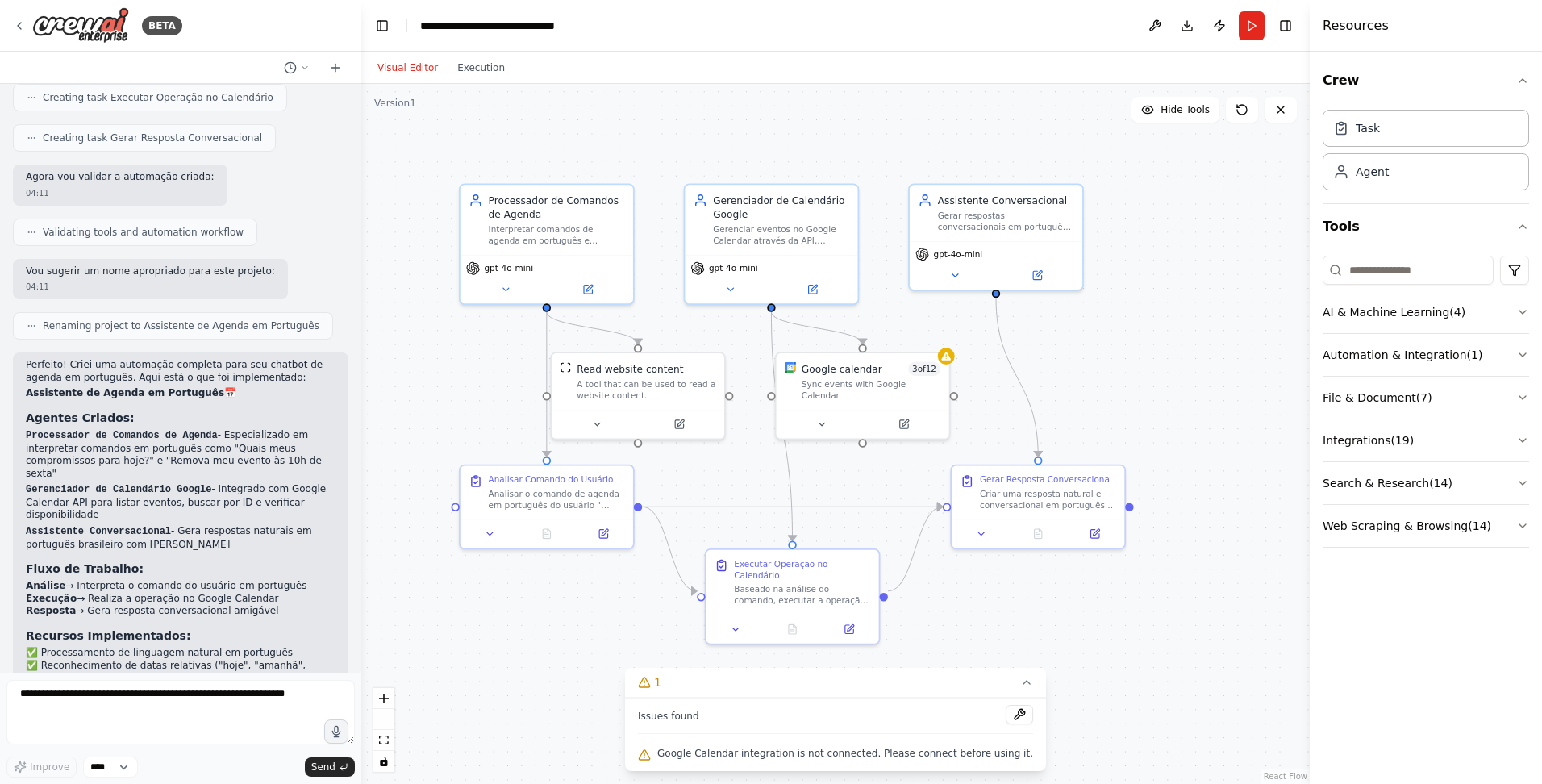
scroll to position [1432, 0]
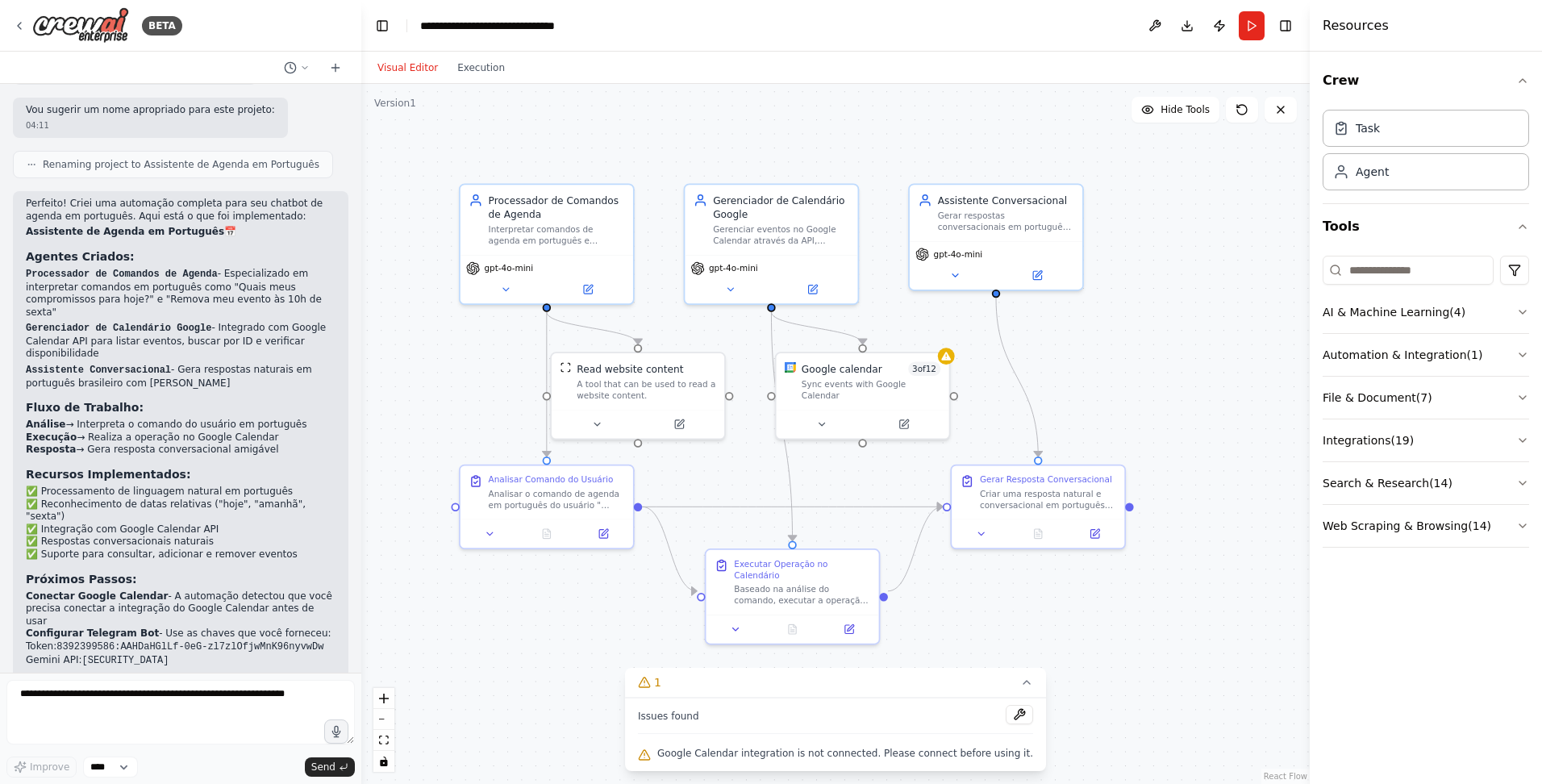
click at [487, 55] on div "Visual Editor Execution" at bounding box center [442, 67] width 147 height 33
click at [483, 59] on button "Execution" at bounding box center [481, 68] width 67 height 19
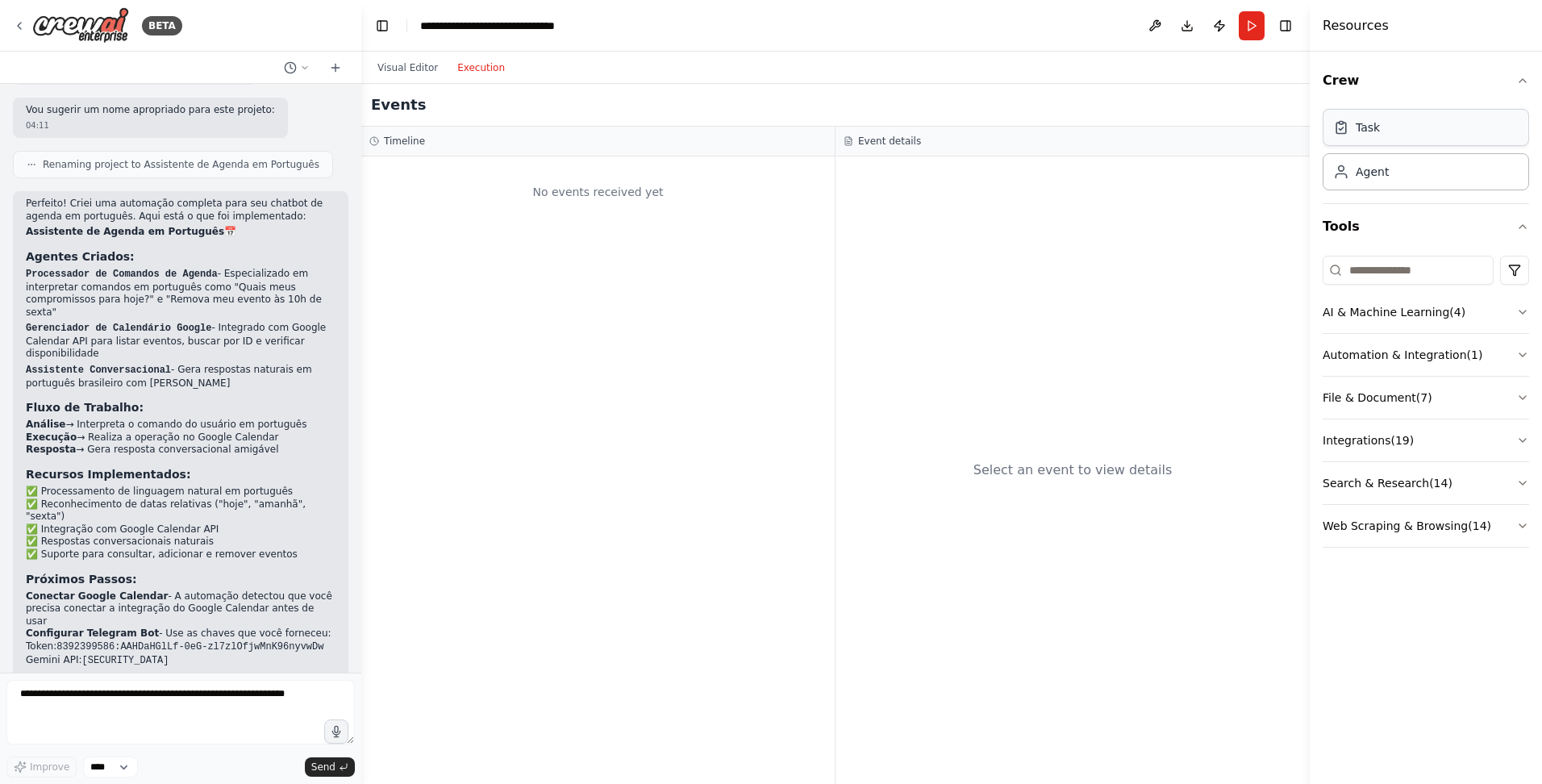
click at [1432, 136] on div "Task" at bounding box center [1426, 127] width 207 height 37
click at [1390, 174] on div "Agent" at bounding box center [1426, 171] width 207 height 37
click at [1514, 313] on button "AI & Machine Learning ( 4 )" at bounding box center [1426, 312] width 207 height 41
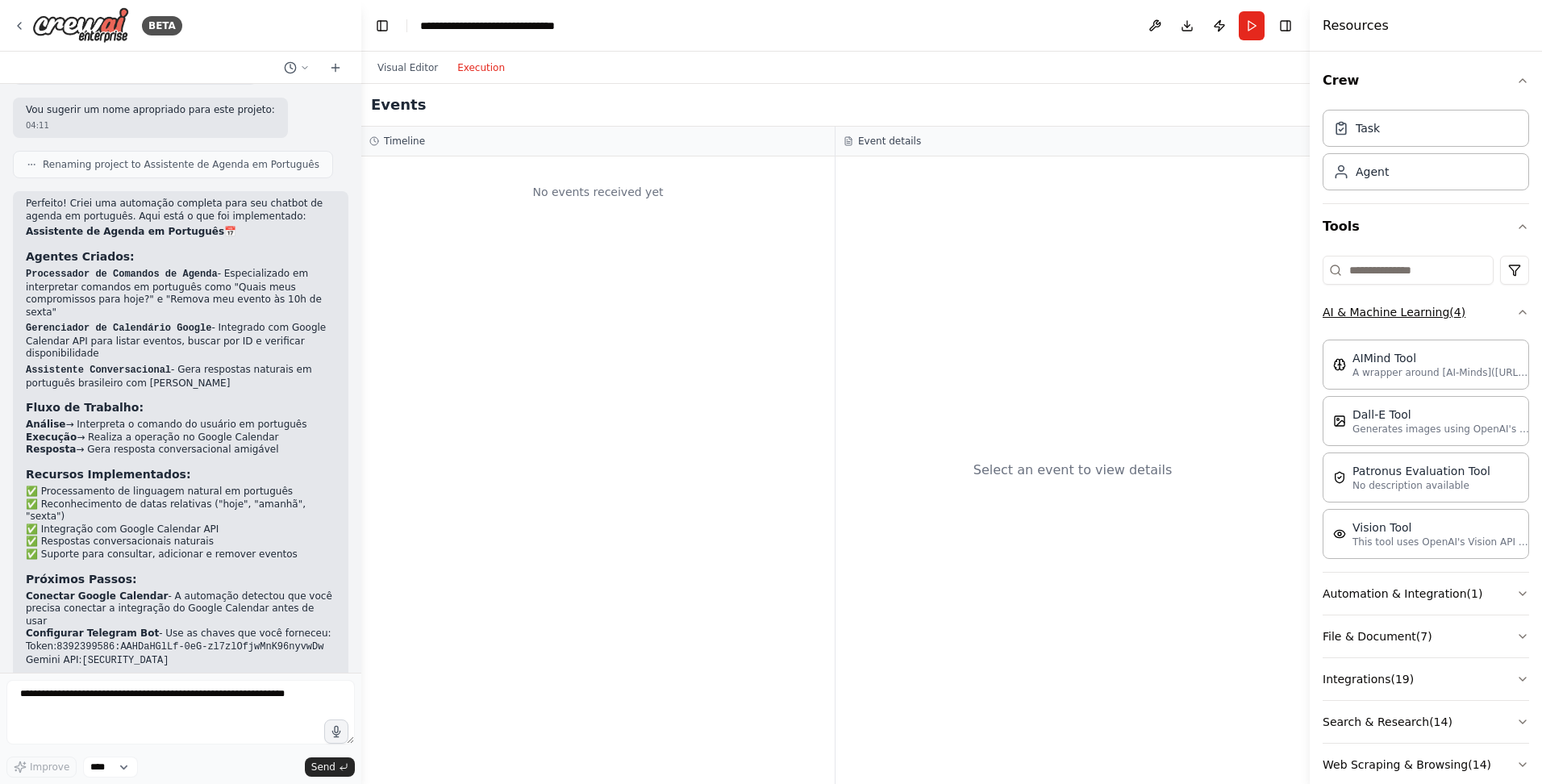
click at [1516, 315] on icon "button" at bounding box center [1523, 312] width 13 height 13
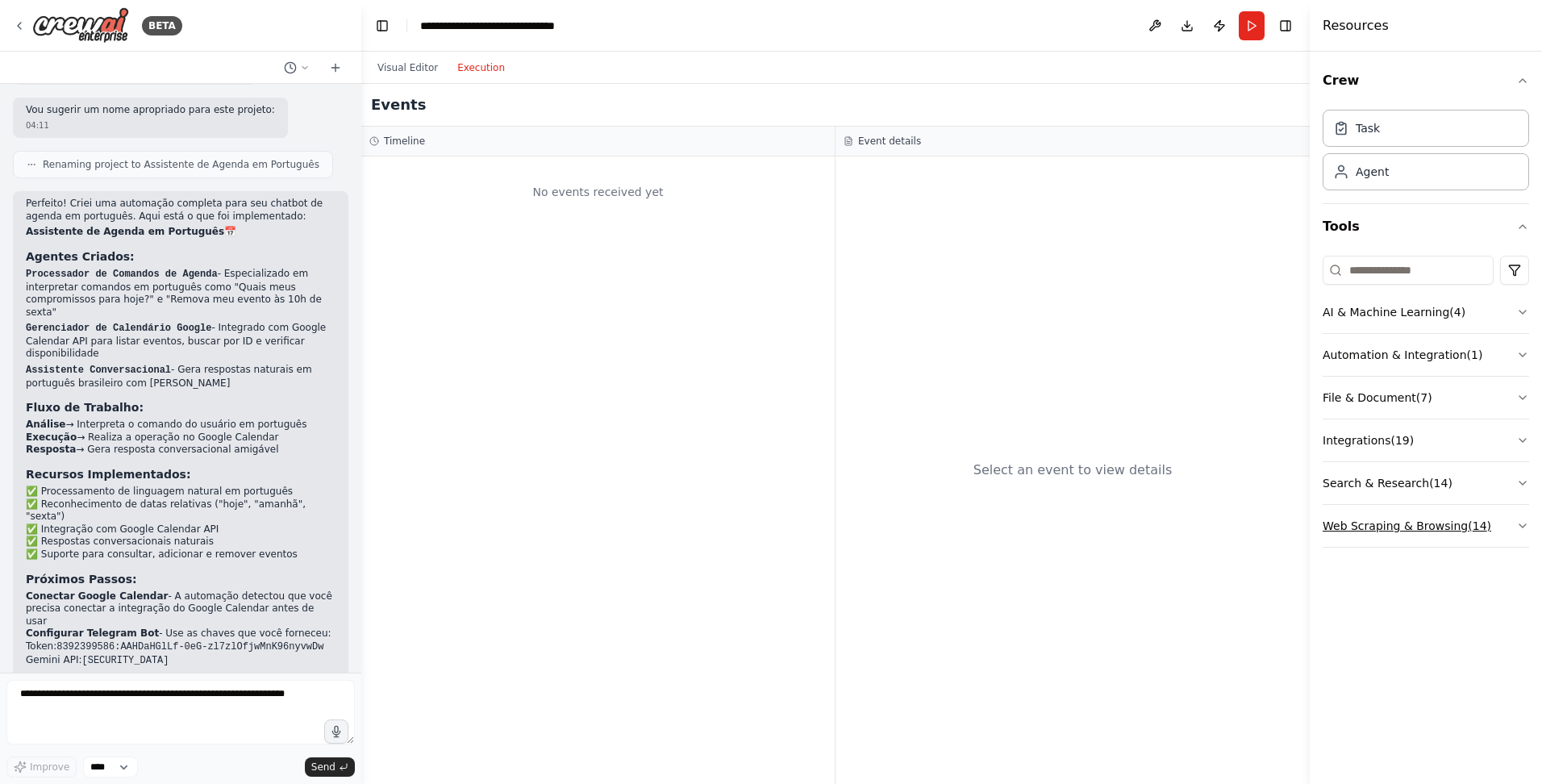
click at [1390, 535] on button "Web Scraping & Browsing ( 14 )" at bounding box center [1426, 525] width 207 height 41
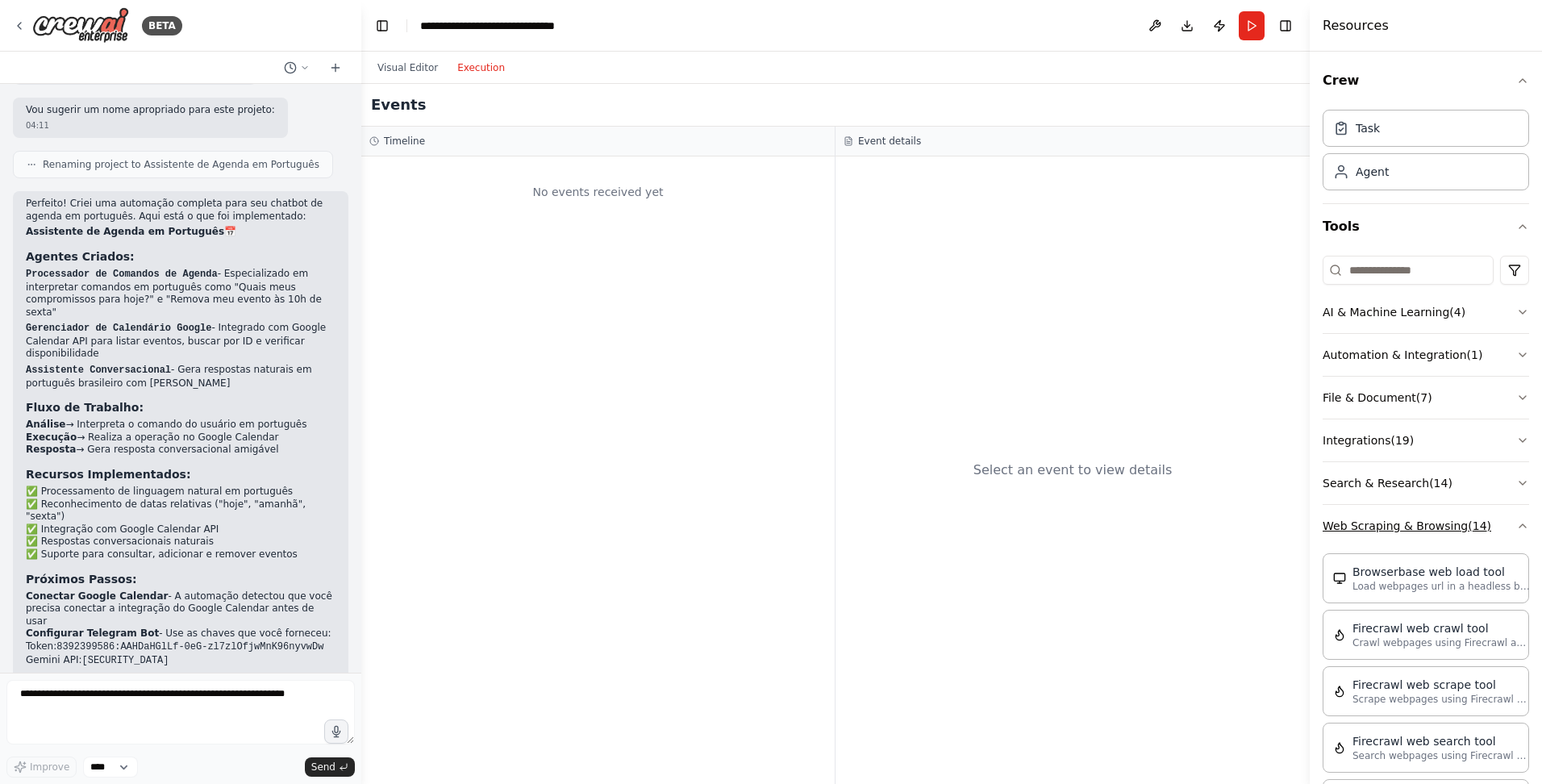
click at [1404, 526] on button "Web Scraping & Browsing ( 14 )" at bounding box center [1426, 525] width 207 height 41
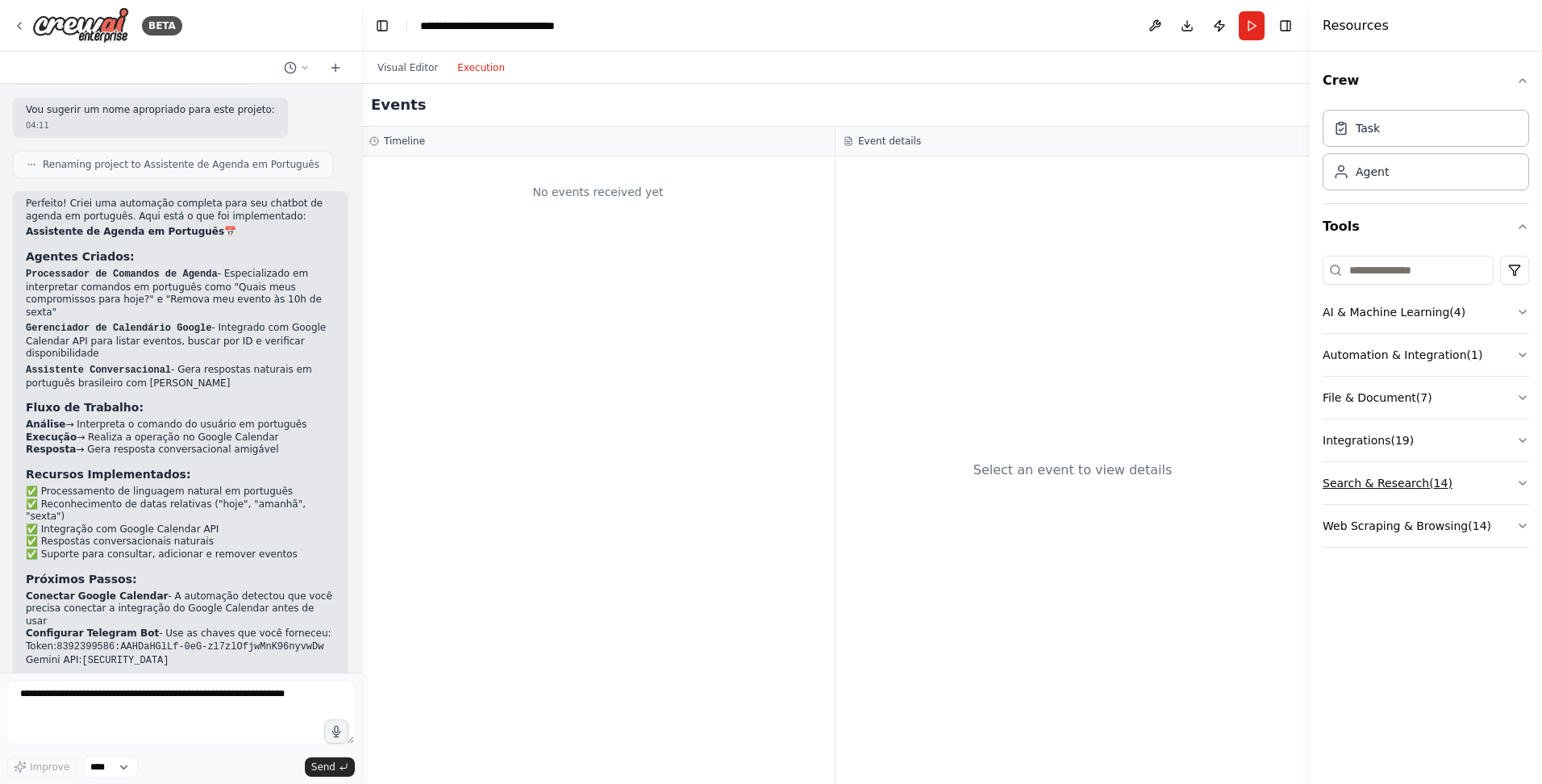
click at [1402, 479] on button "Search & Research ( 14 )" at bounding box center [1426, 482] width 207 height 41
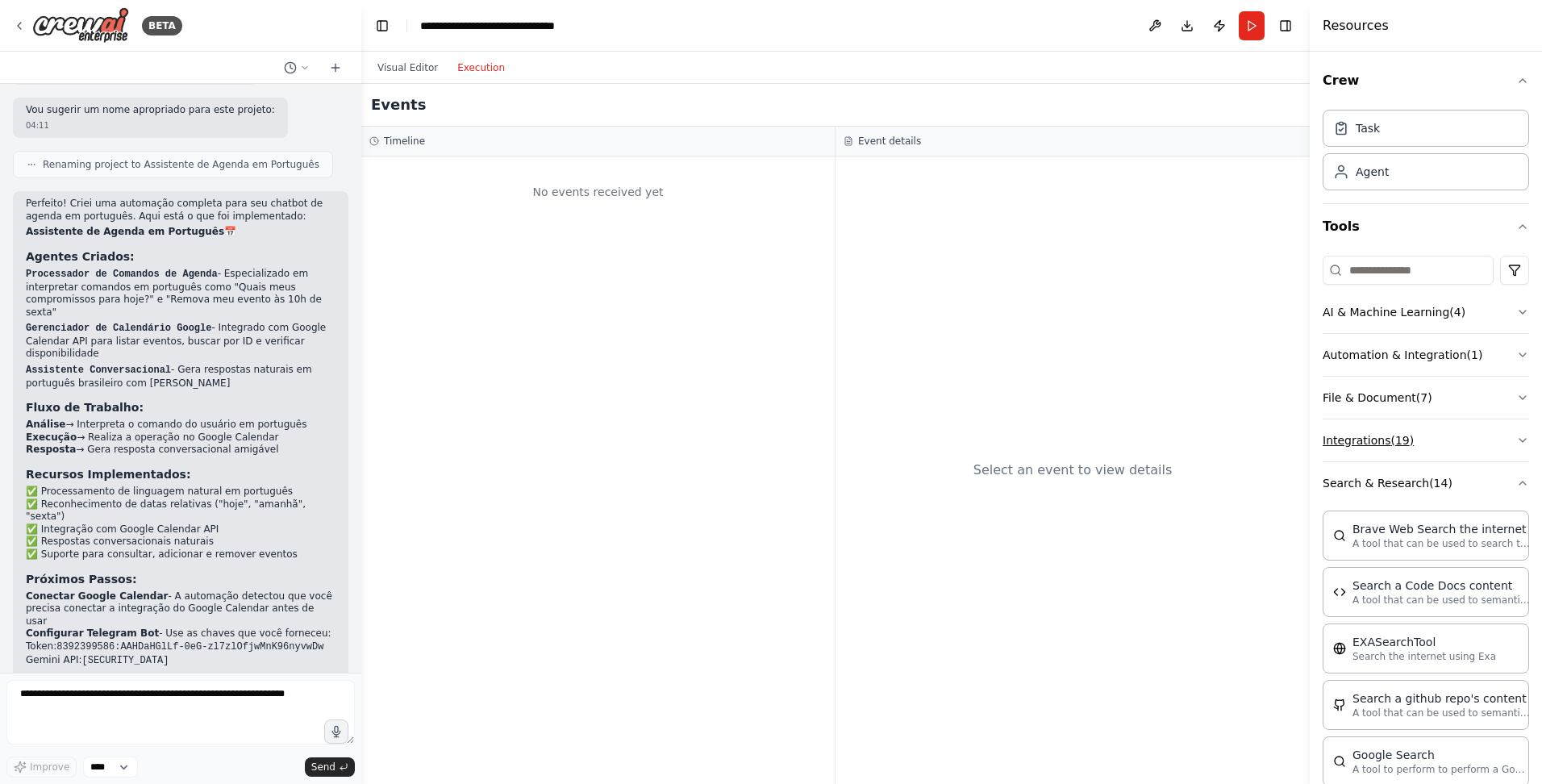
click at [1399, 440] on button "Integrations ( 19 )" at bounding box center [1426, 440] width 207 height 41
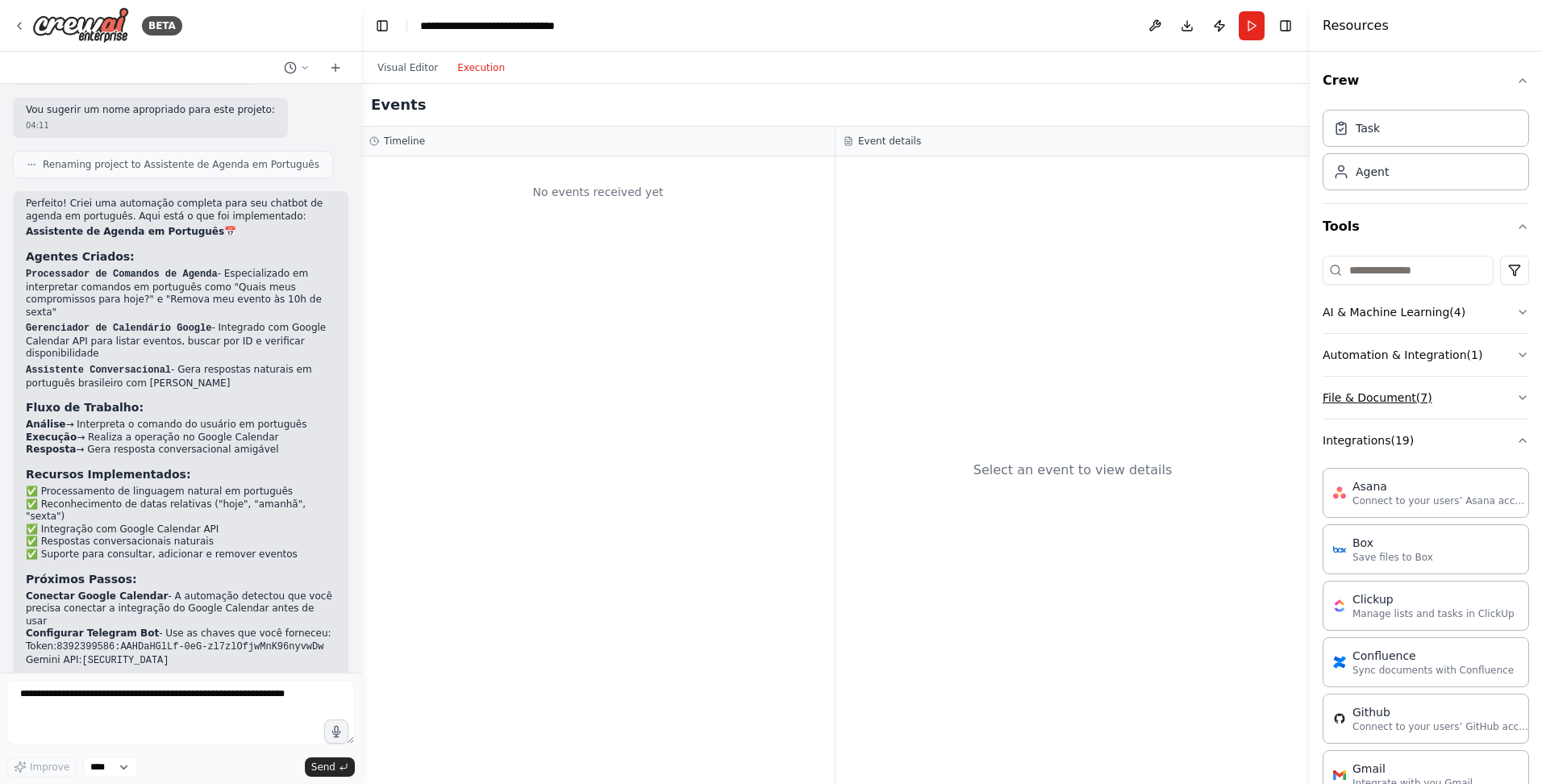
click at [1379, 396] on button "File & Document ( 7 )" at bounding box center [1426, 397] width 207 height 41
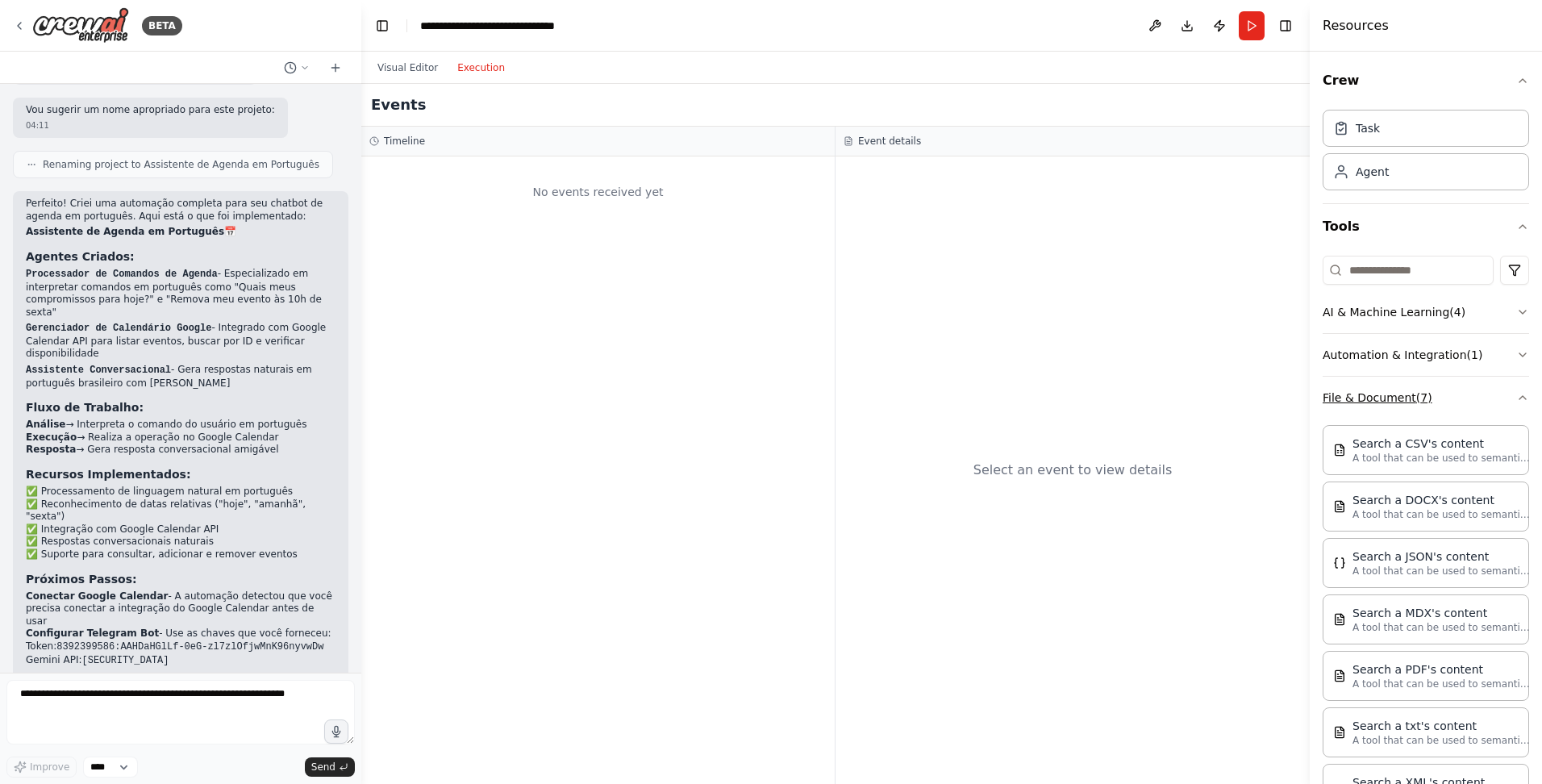
click at [1382, 388] on button "File & Document ( 7 )" at bounding box center [1426, 397] width 207 height 41
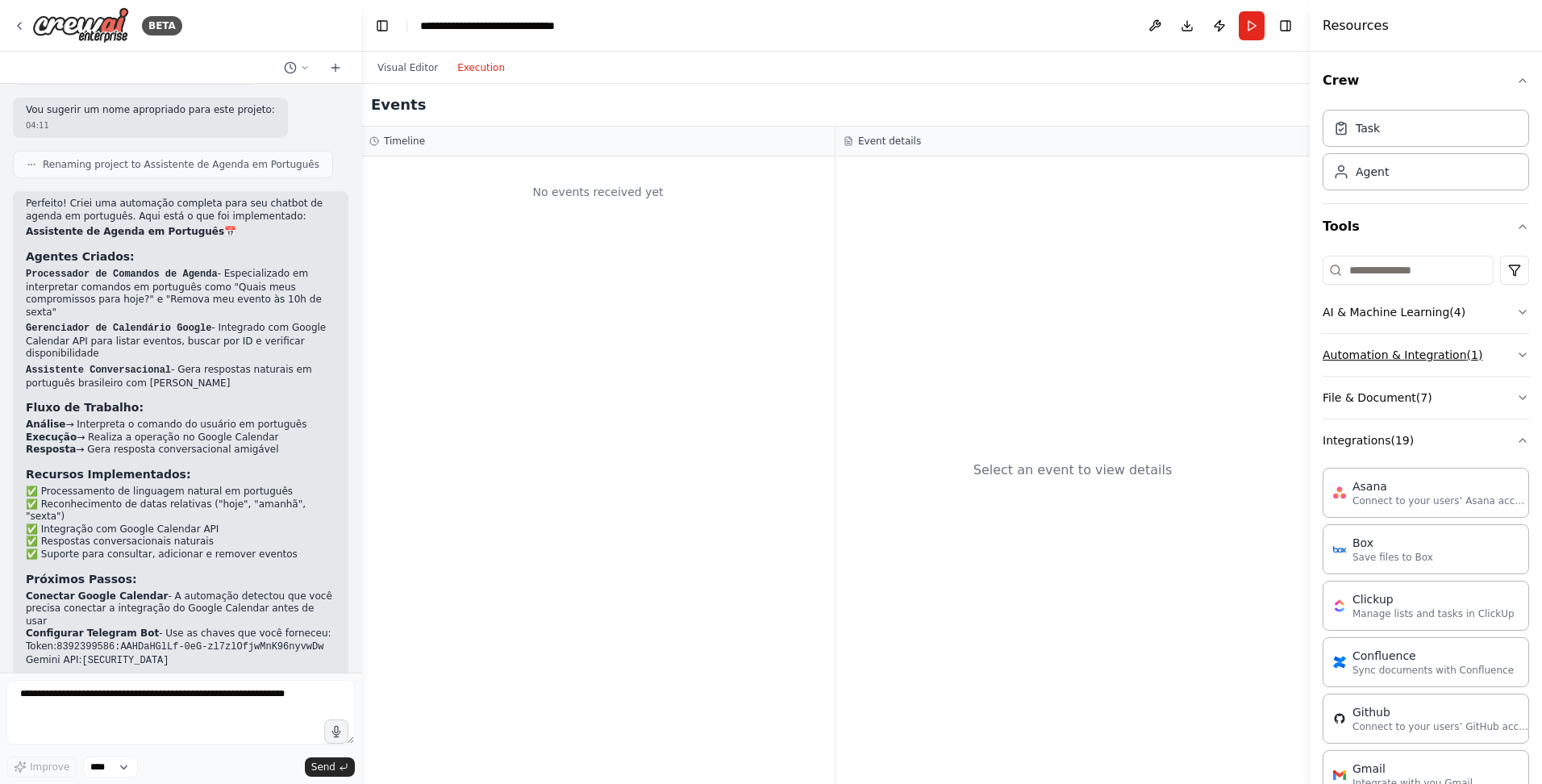
click at [1378, 355] on button "Automation & Integration ( 1 )" at bounding box center [1426, 354] width 207 height 41
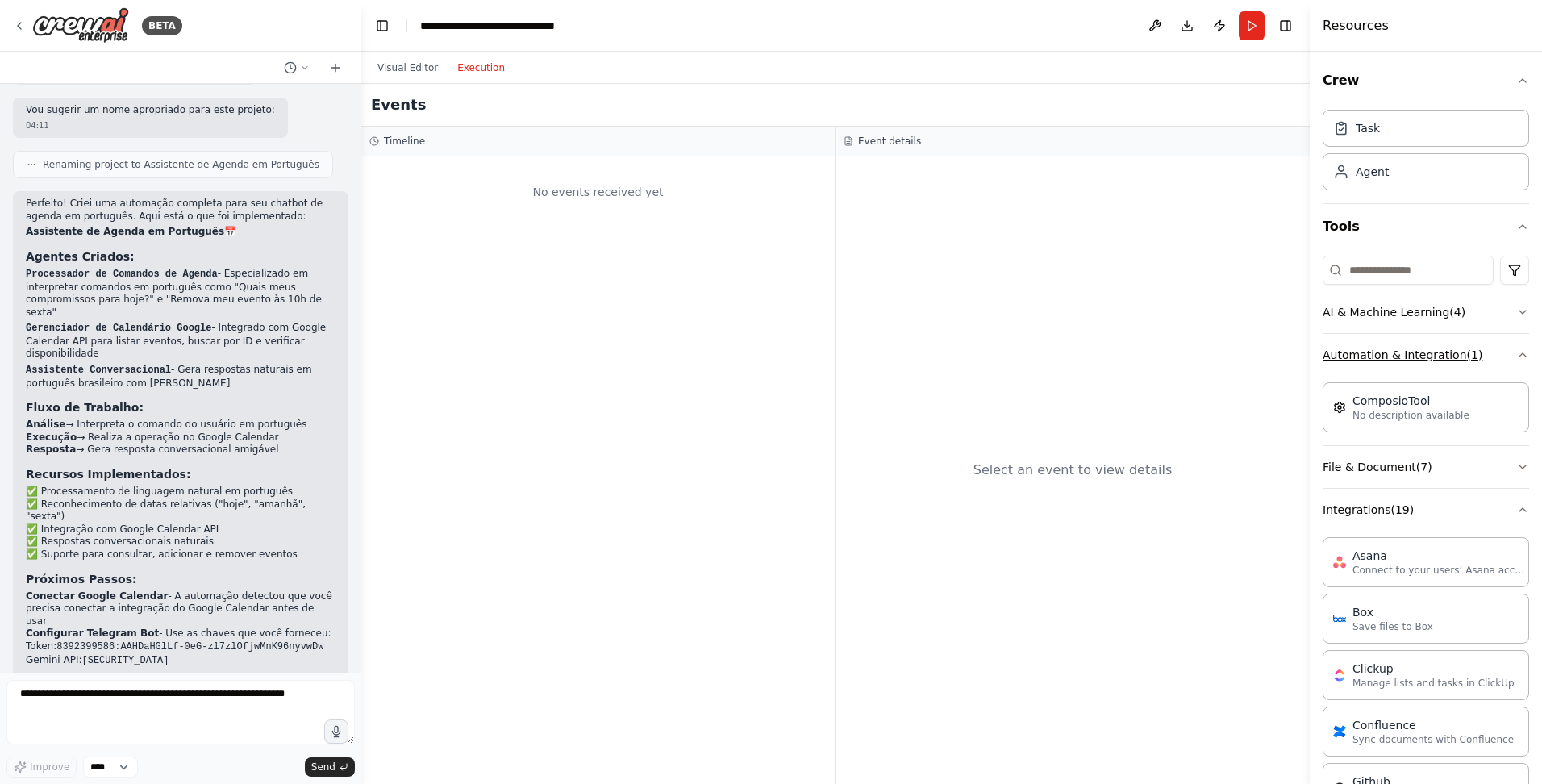
click at [1373, 346] on button "Automation & Integration ( 1 )" at bounding box center [1426, 354] width 207 height 41
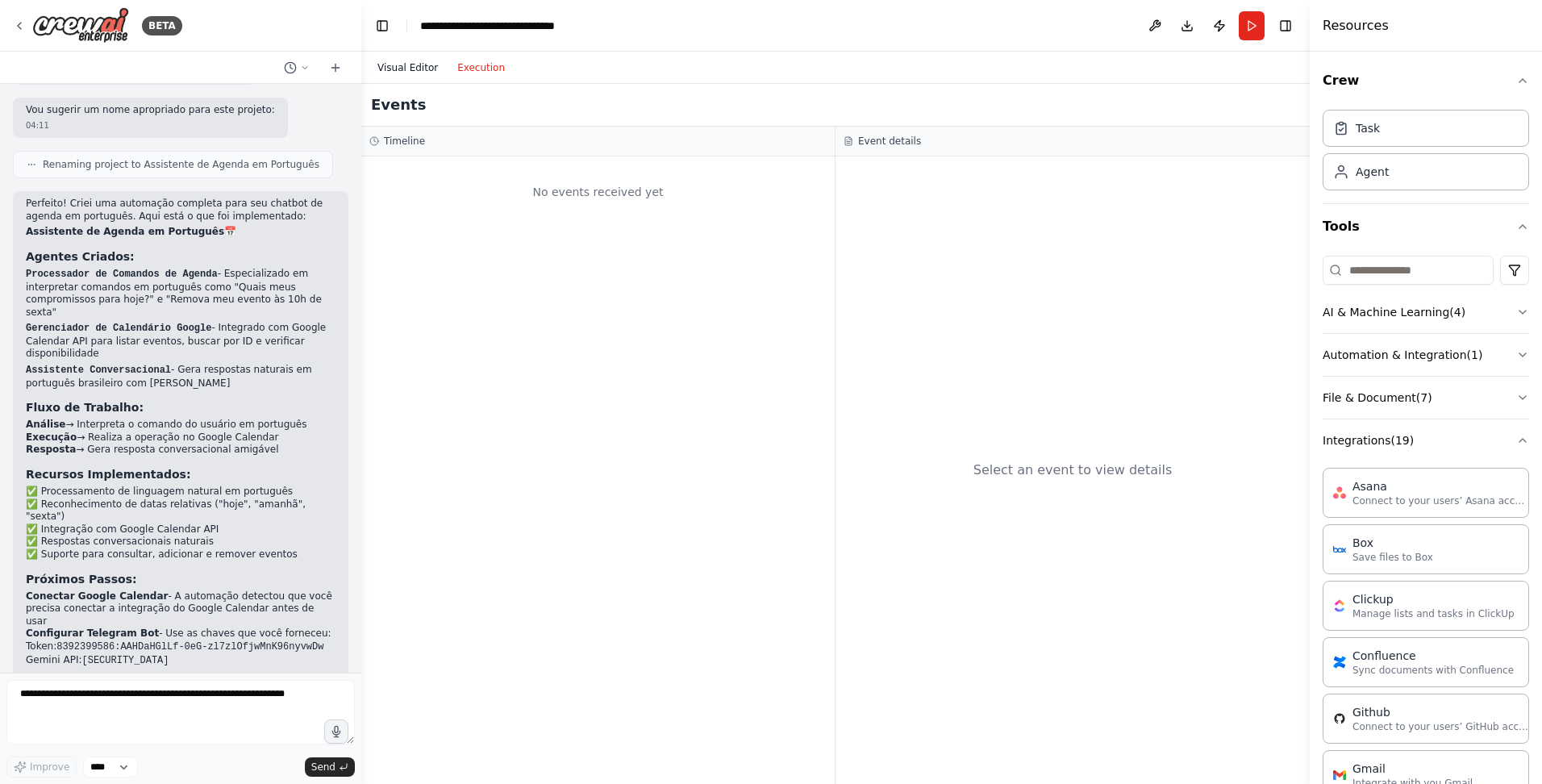
click at [417, 61] on button "Visual Editor" at bounding box center [408, 68] width 79 height 19
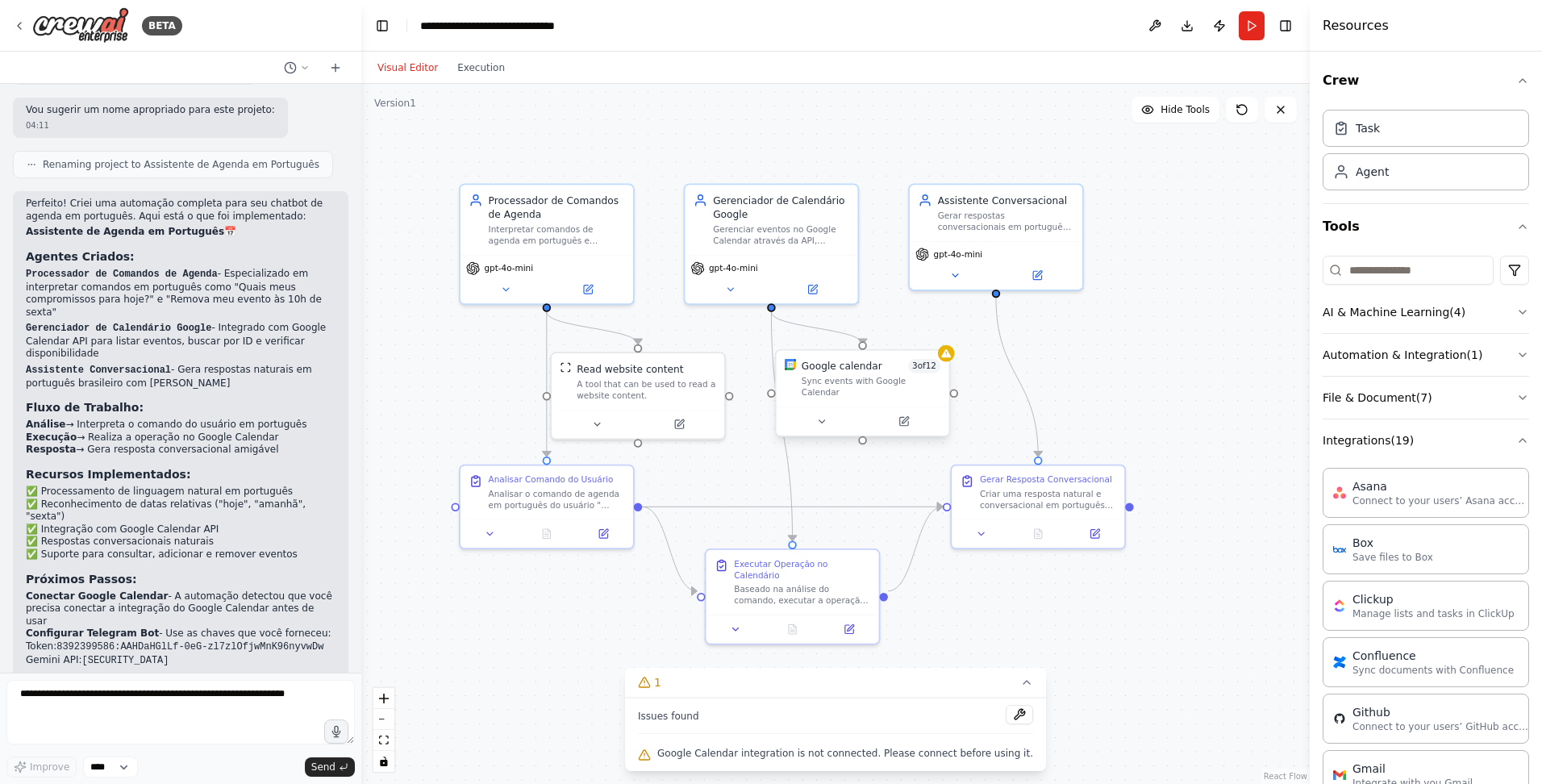
click at [861, 376] on div "Sync events with Google Calendar" at bounding box center [871, 388] width 139 height 23
click at [950, 362] on div "Google calendar 3 of 12 Sync events with Google Calendar" at bounding box center [869, 393] width 176 height 88
click at [914, 417] on icon at bounding box center [911, 420] width 8 height 8
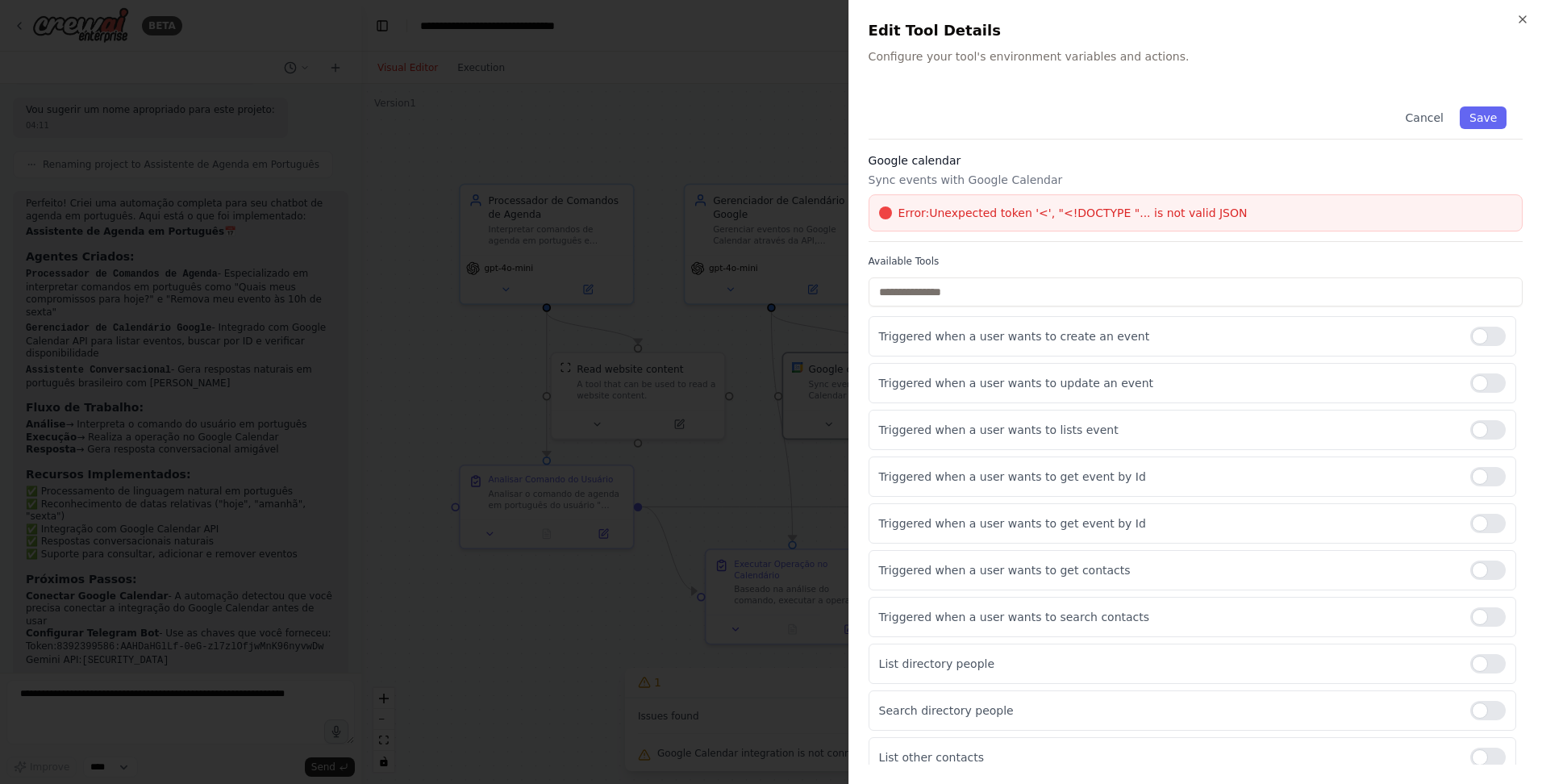
click at [1021, 214] on span "Error: Unexpected token '<', "<!DOCTYPE "... is not valid JSON" at bounding box center [1073, 213] width 349 height 16
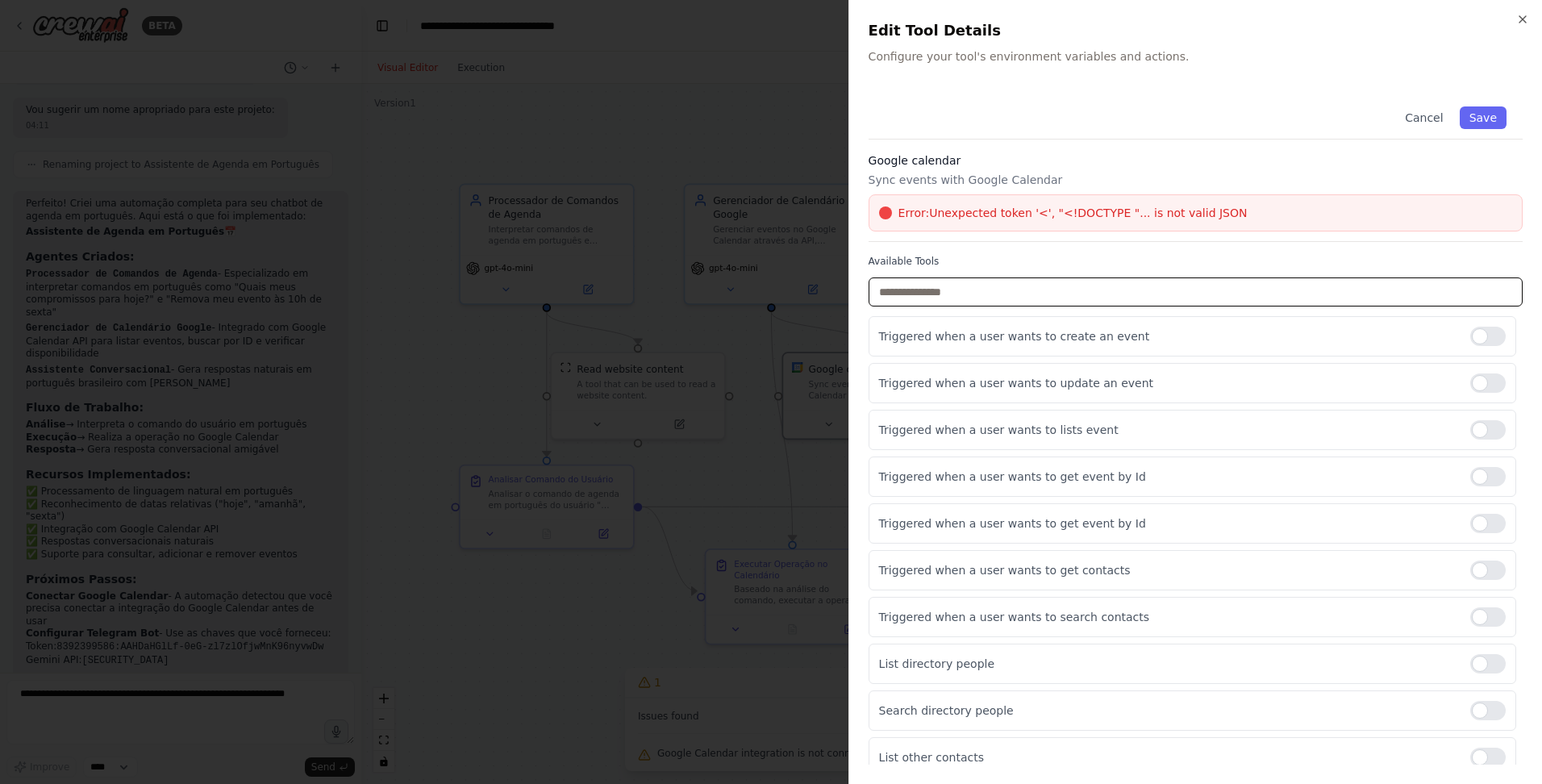
click at [1001, 286] on input "text" at bounding box center [1196, 291] width 654 height 29
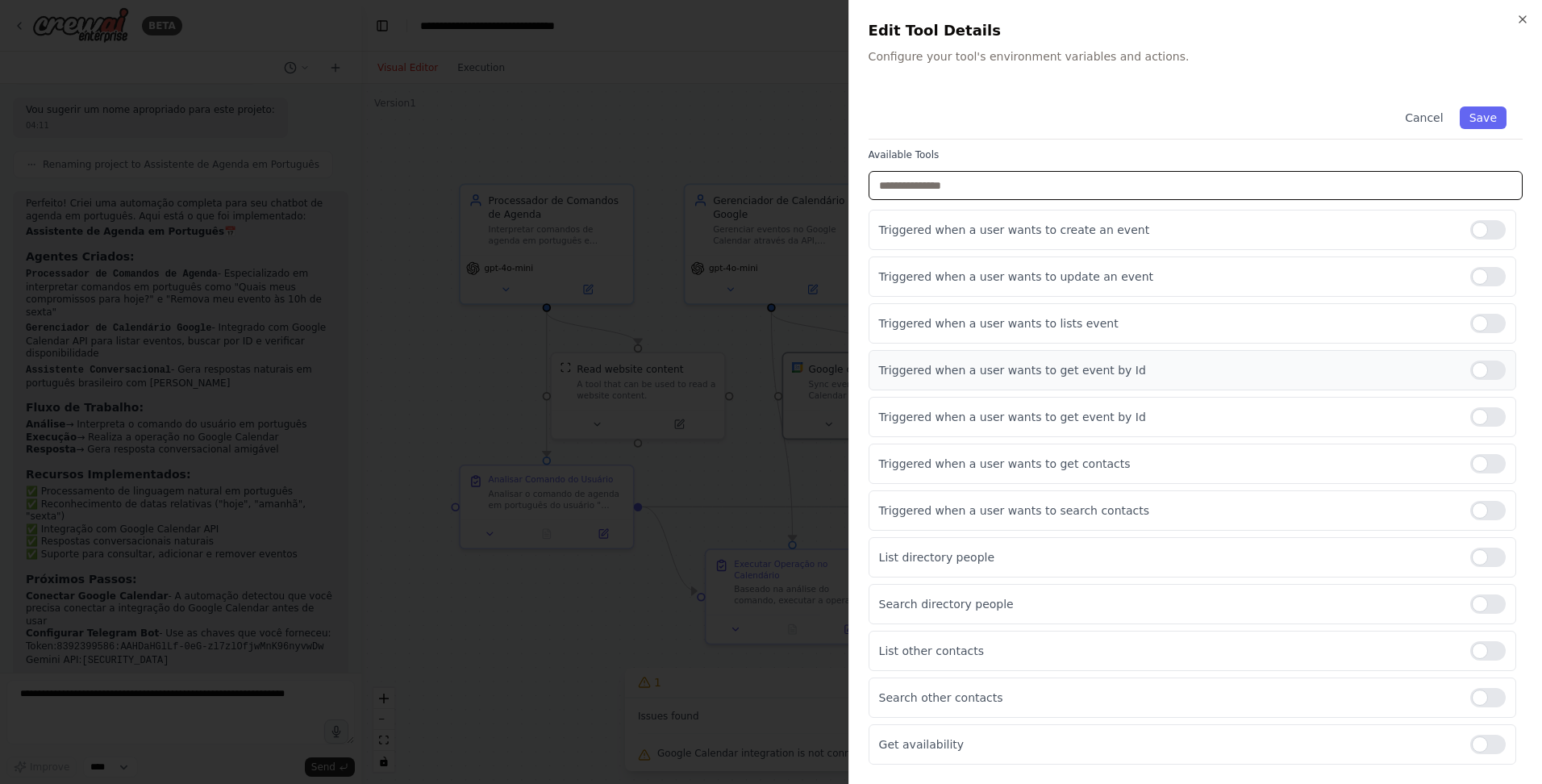
scroll to position [0, 0]
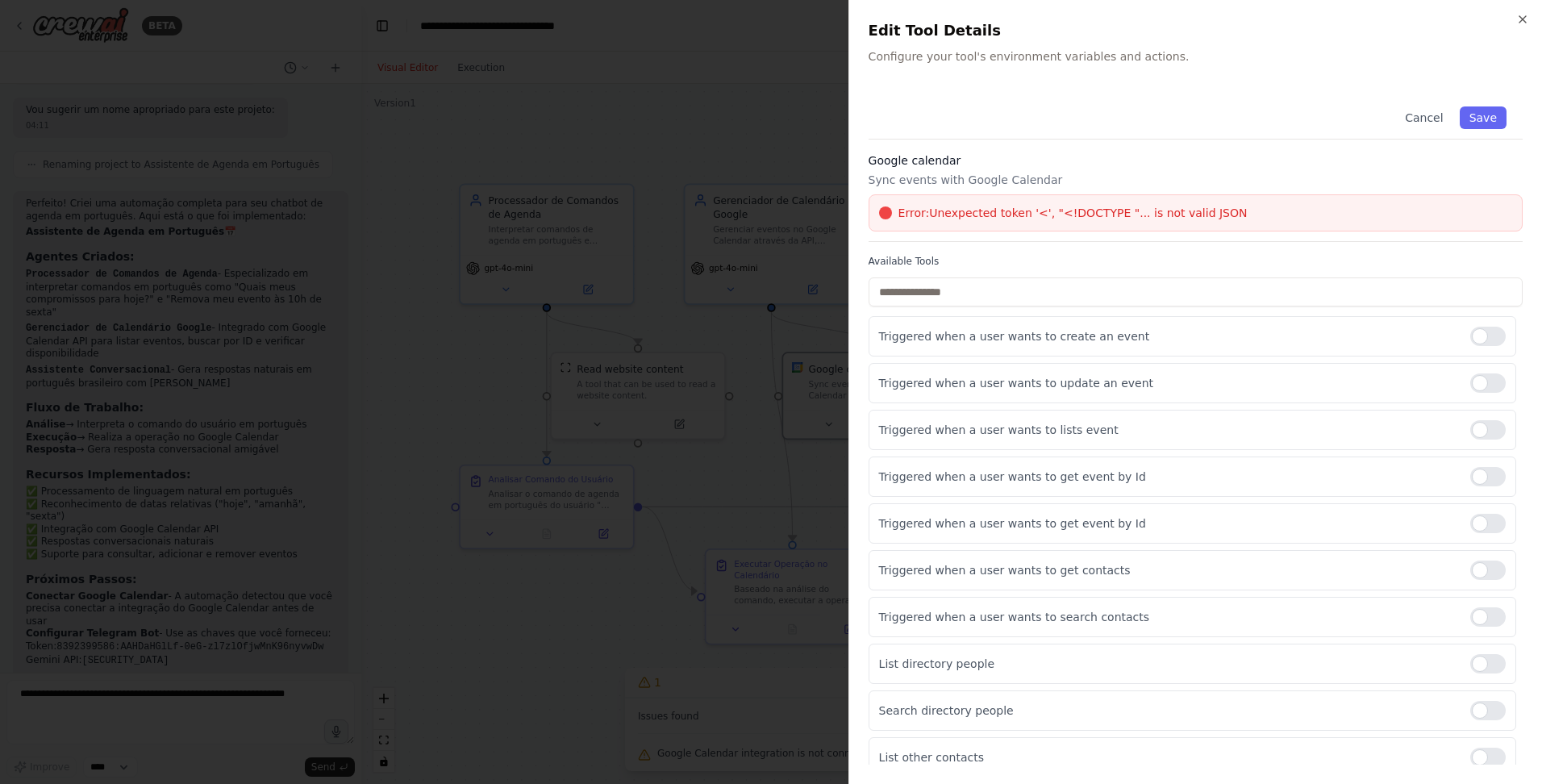
click at [955, 200] on div "Error: Unexpected token '<', "<!DOCTYPE "... is not valid JSON" at bounding box center [1196, 213] width 654 height 37
click at [987, 208] on span "Error: Unexpected token '<', "<!DOCTYPE "... is not valid JSON" at bounding box center [1073, 213] width 349 height 16
drag, startPoint x: 989, startPoint y: 164, endPoint x: 815, endPoint y: 118, distance: 180.0
click at [989, 163] on h3 "Google calendar" at bounding box center [1196, 161] width 654 height 16
click at [815, 117] on div at bounding box center [771, 392] width 1542 height 784
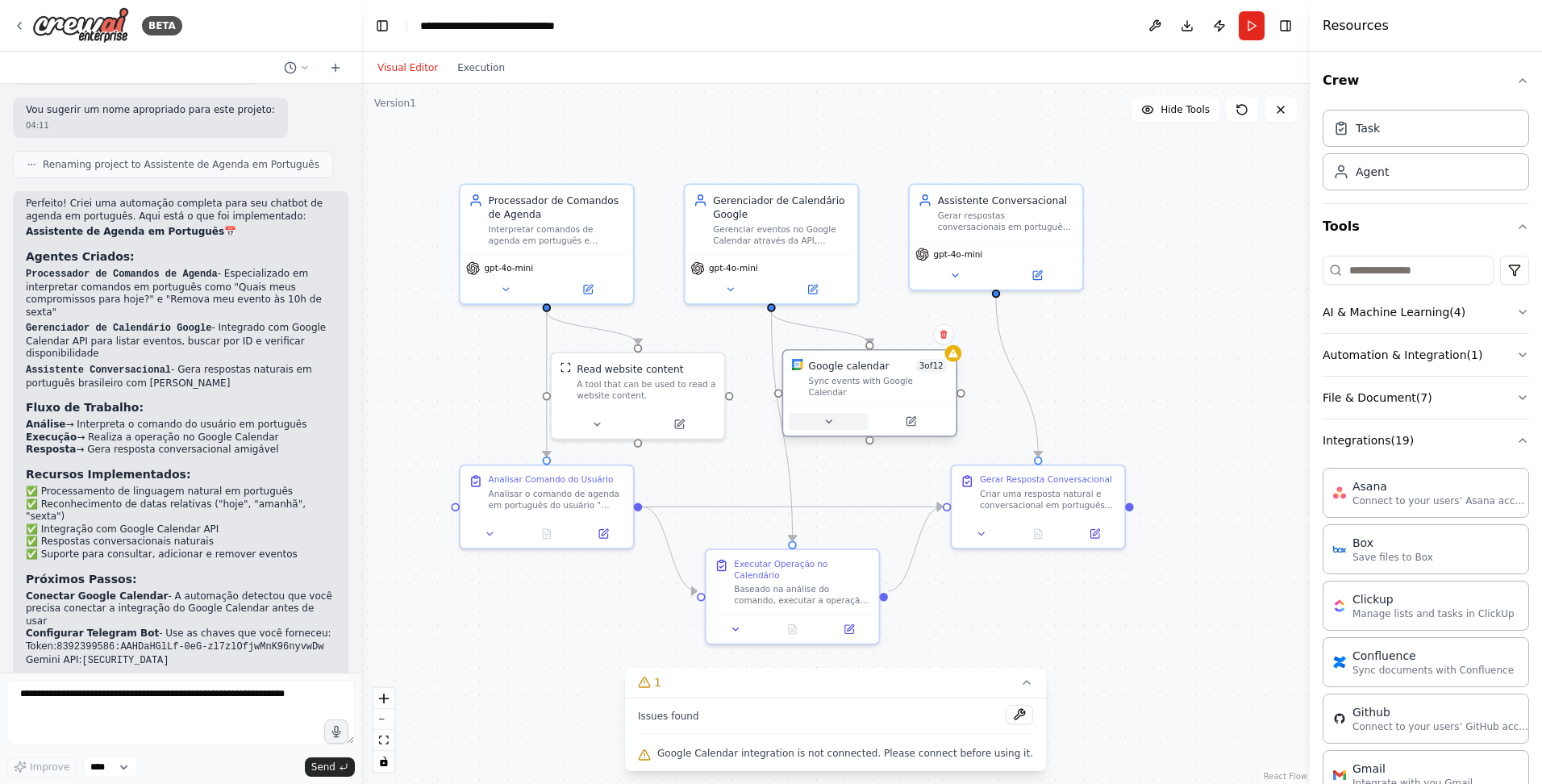
click at [831, 416] on icon at bounding box center [828, 421] width 11 height 11
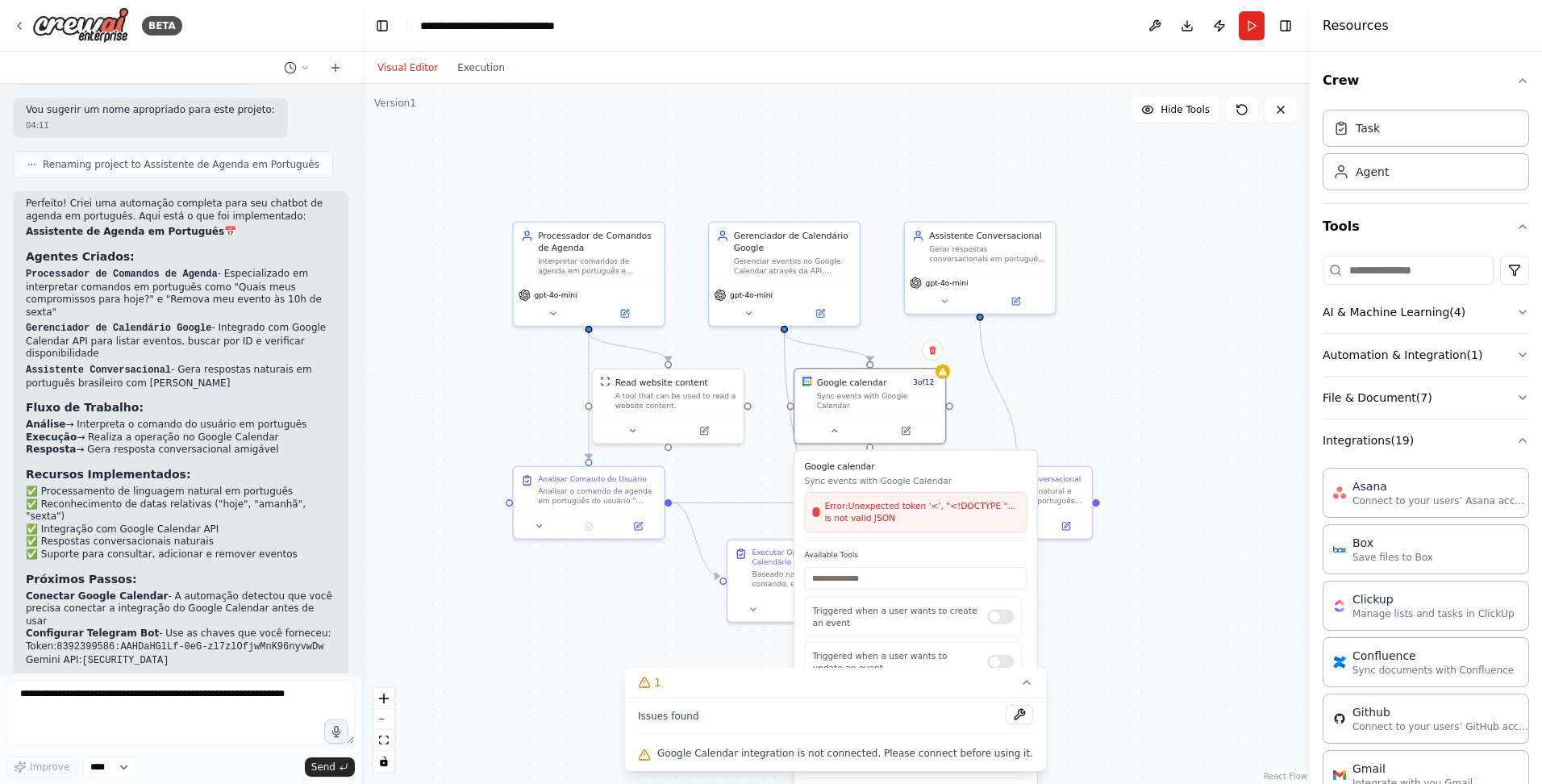
click at [875, 501] on span "Error: Unexpected token '<', "<!DOCTYPE "... is not valid JSON" at bounding box center [921, 511] width 194 height 24
click at [628, 288] on div "gpt-4o-mini" at bounding box center [588, 292] width 140 height 12
click at [758, 284] on div "gpt-4o-mini" at bounding box center [784, 302] width 150 height 41
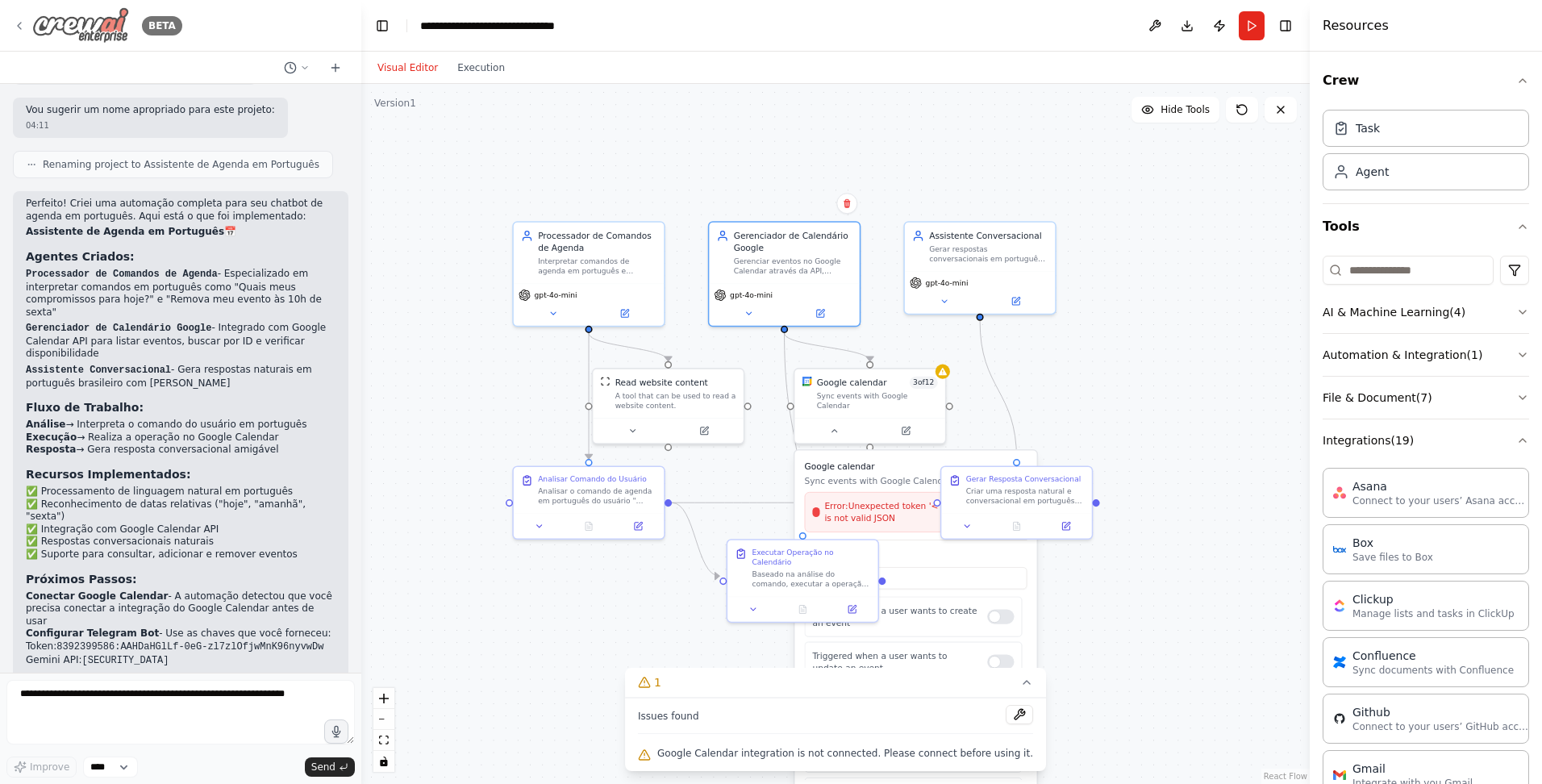
click at [24, 26] on icon at bounding box center [19, 26] width 13 height 13
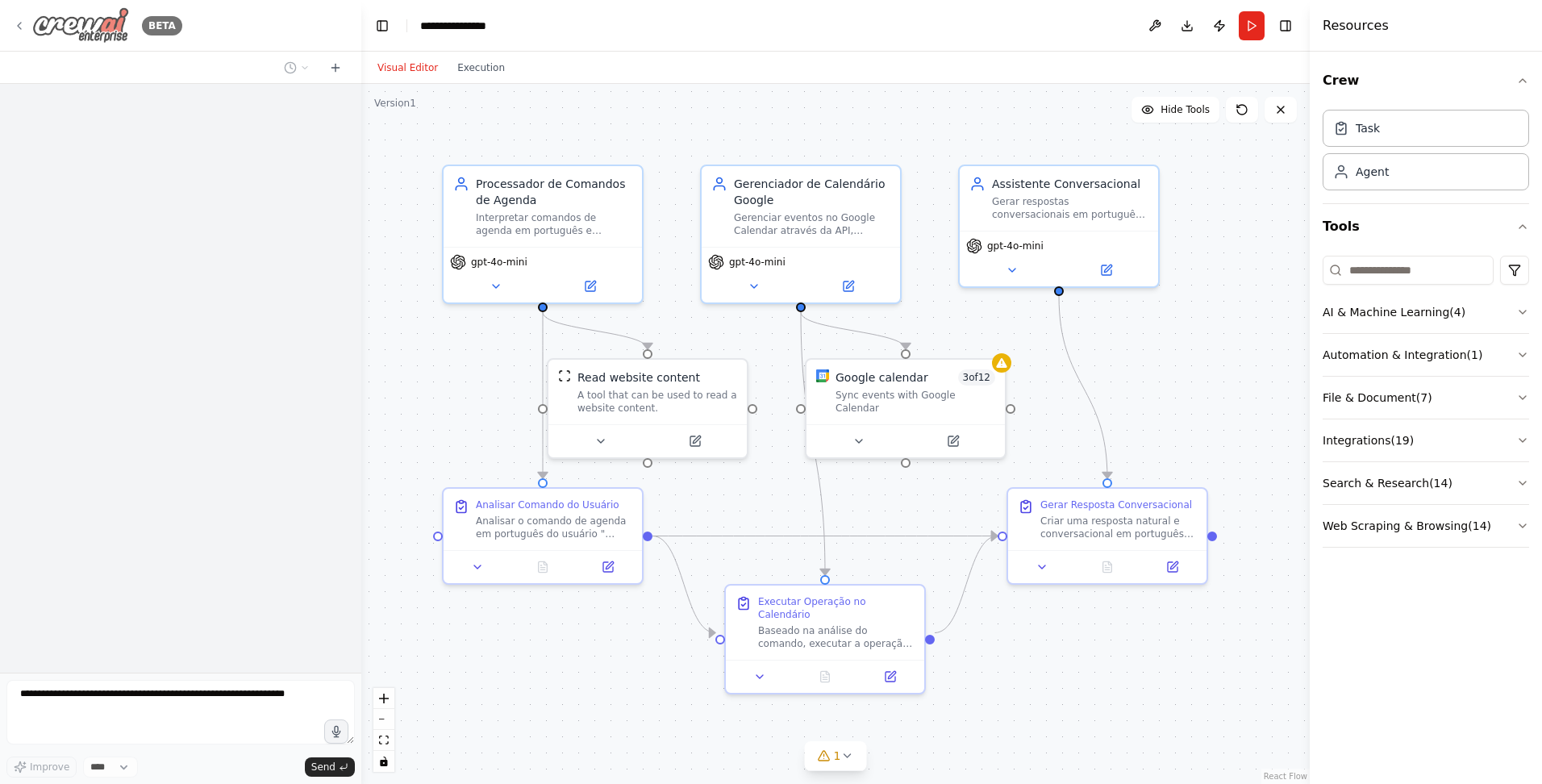
click at [111, 23] on img at bounding box center [81, 25] width 97 height 36
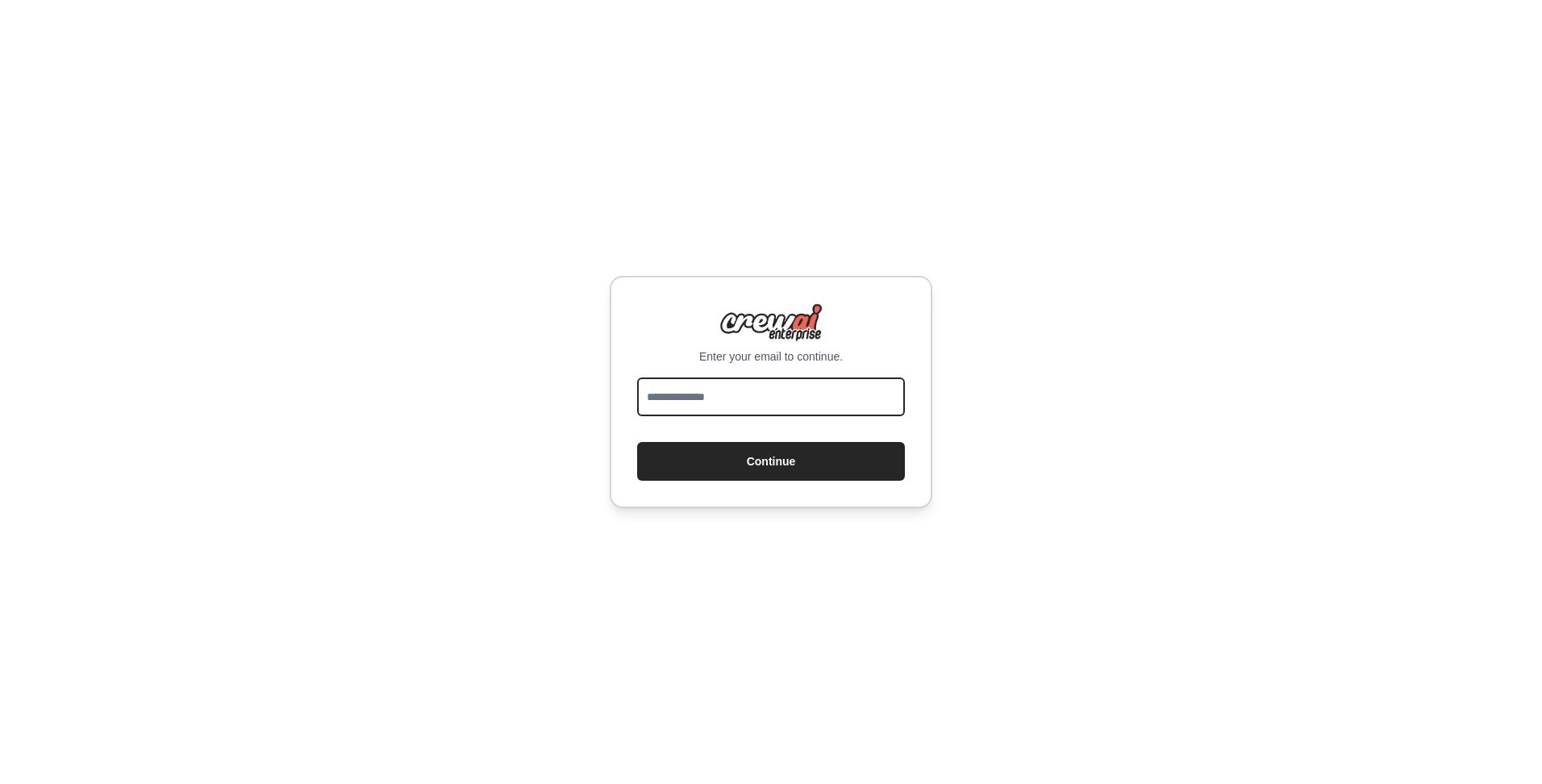
click at [733, 405] on input "email" at bounding box center [771, 396] width 268 height 39
type input "**********"
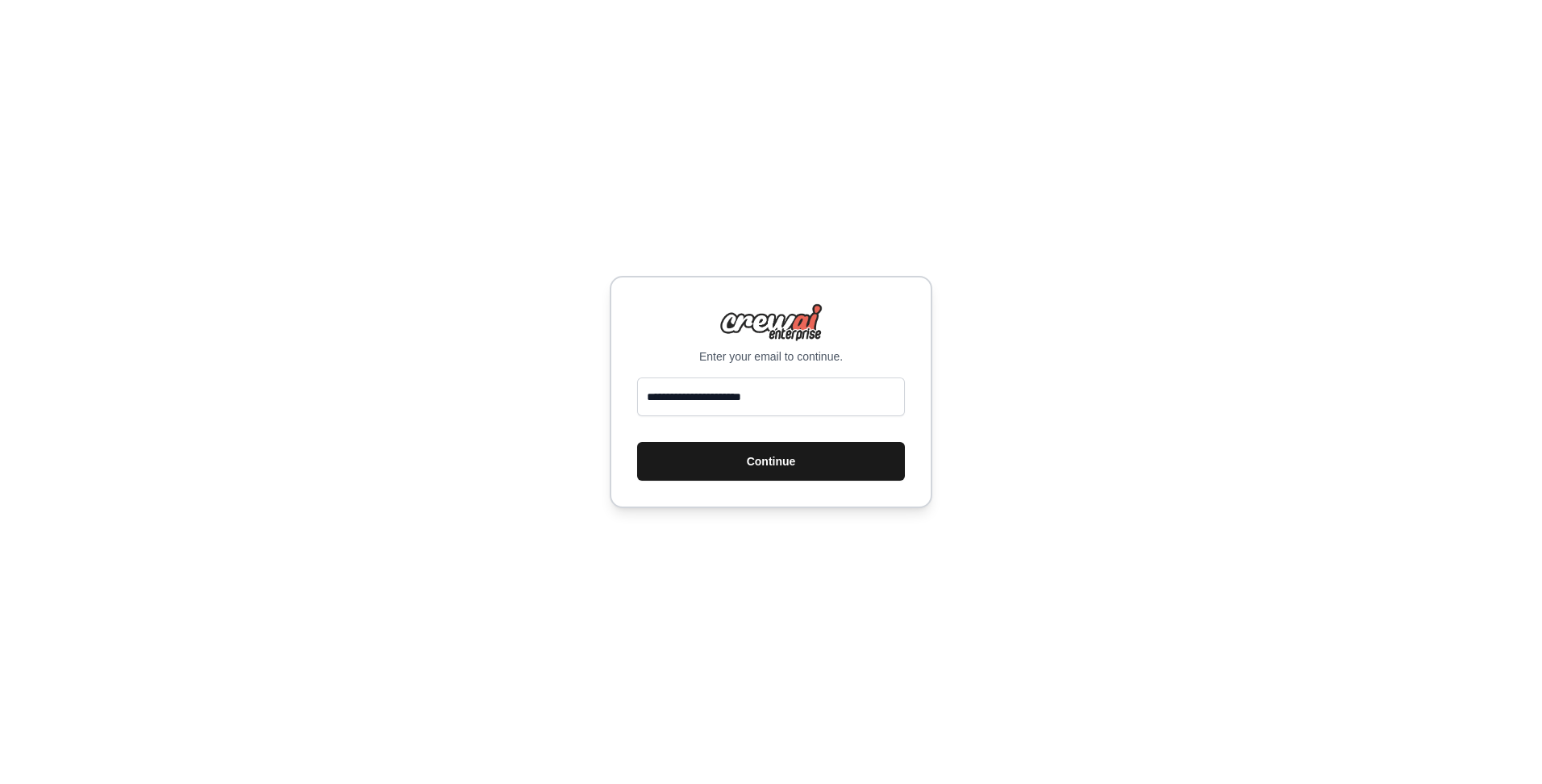
click at [745, 454] on button "Continue" at bounding box center [771, 462] width 268 height 39
click at [771, 464] on button "Continue" at bounding box center [771, 462] width 268 height 39
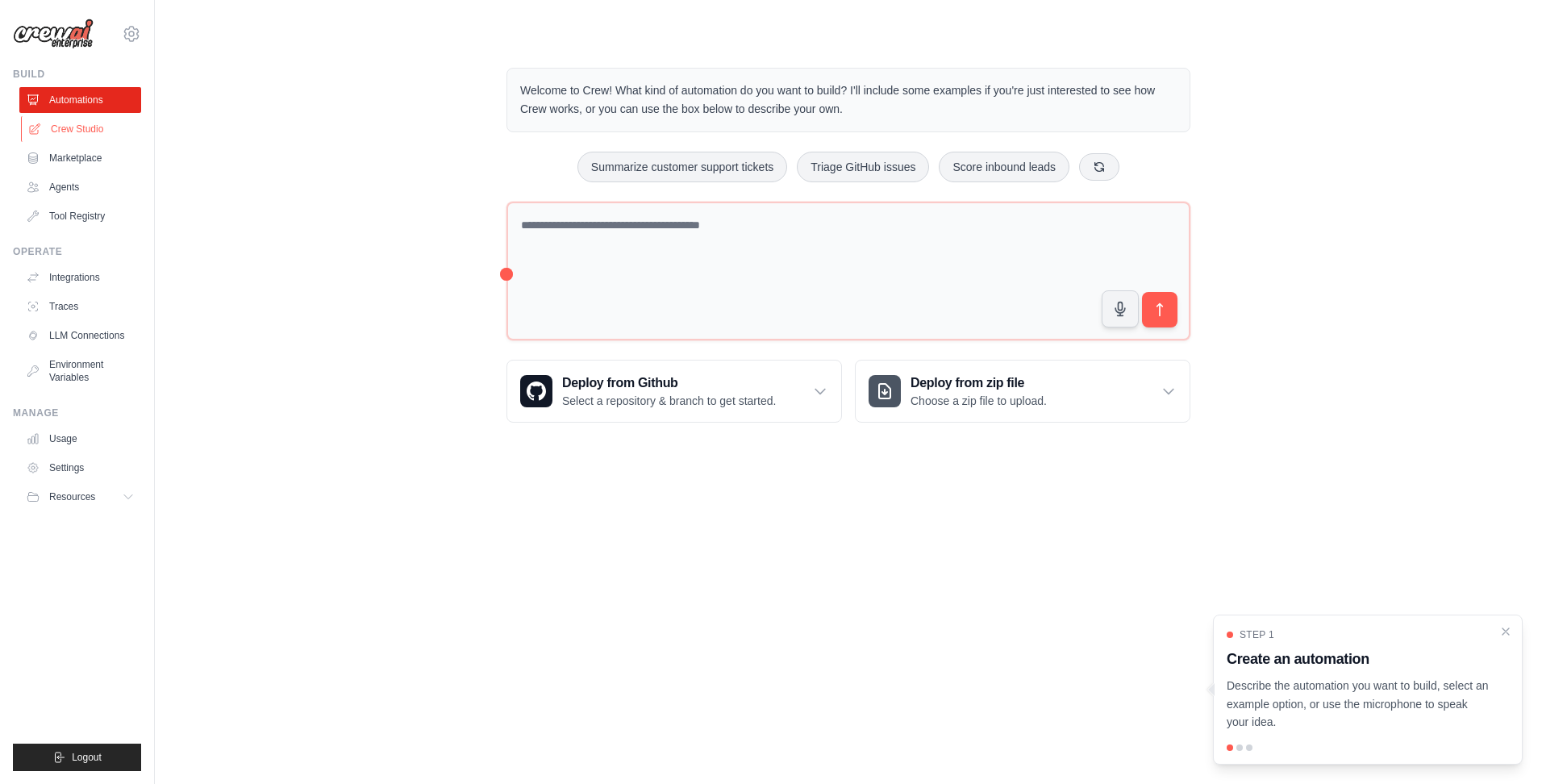
click at [87, 132] on link "Crew Studio" at bounding box center [82, 129] width 122 height 26
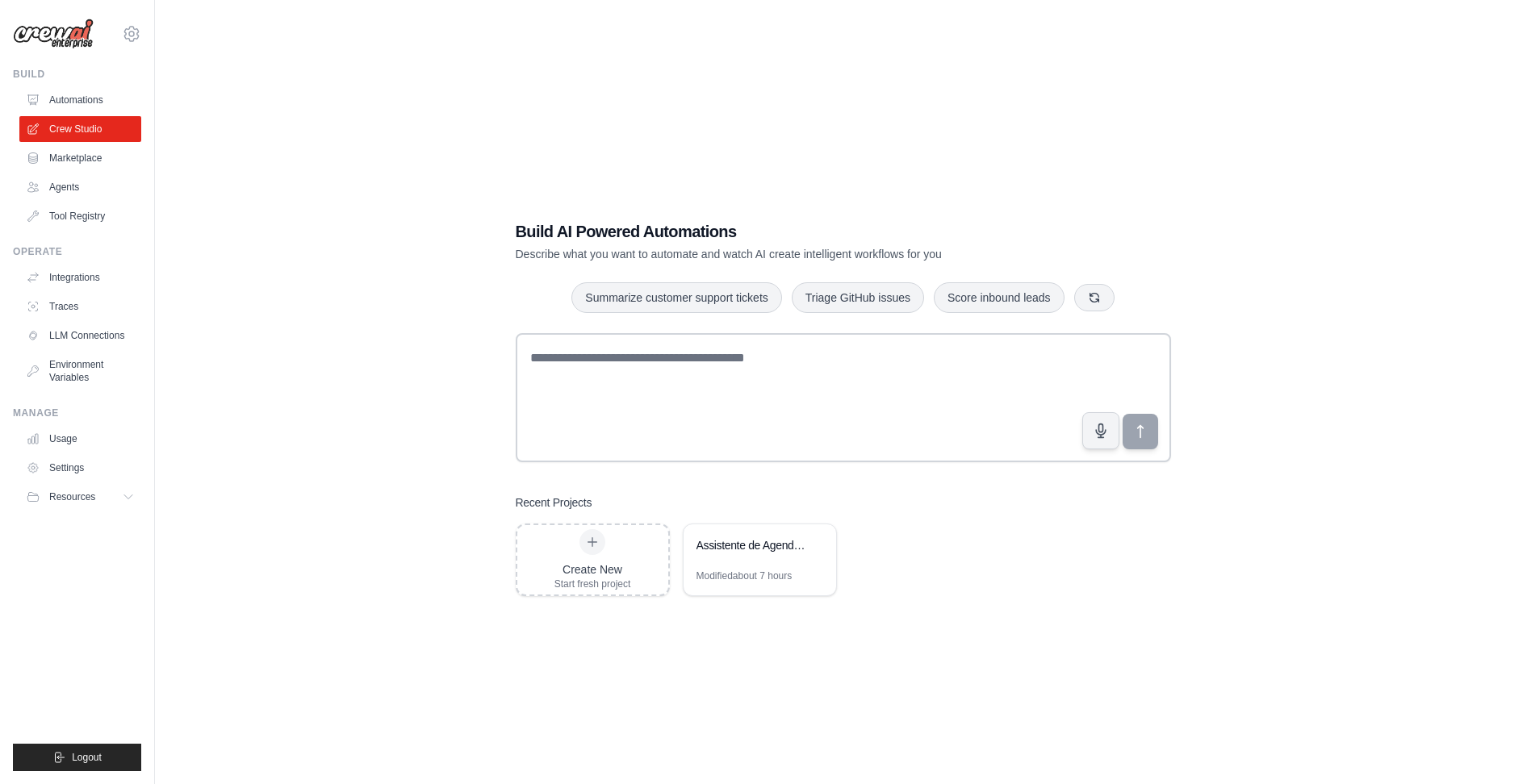
click at [85, 155] on link "Marketplace" at bounding box center [80, 157] width 122 height 26
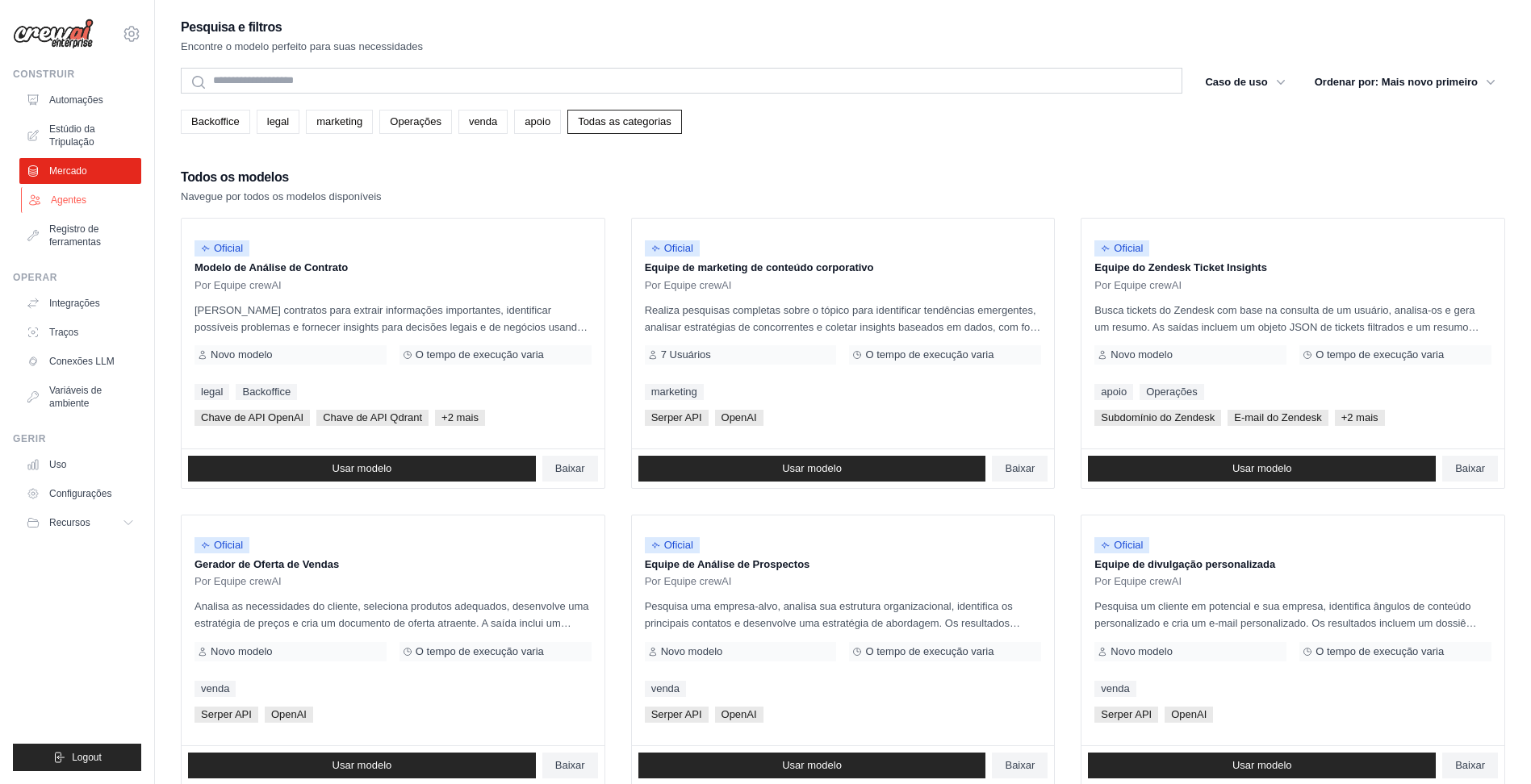
click at [102, 202] on link "Agentes" at bounding box center [82, 200] width 122 height 26
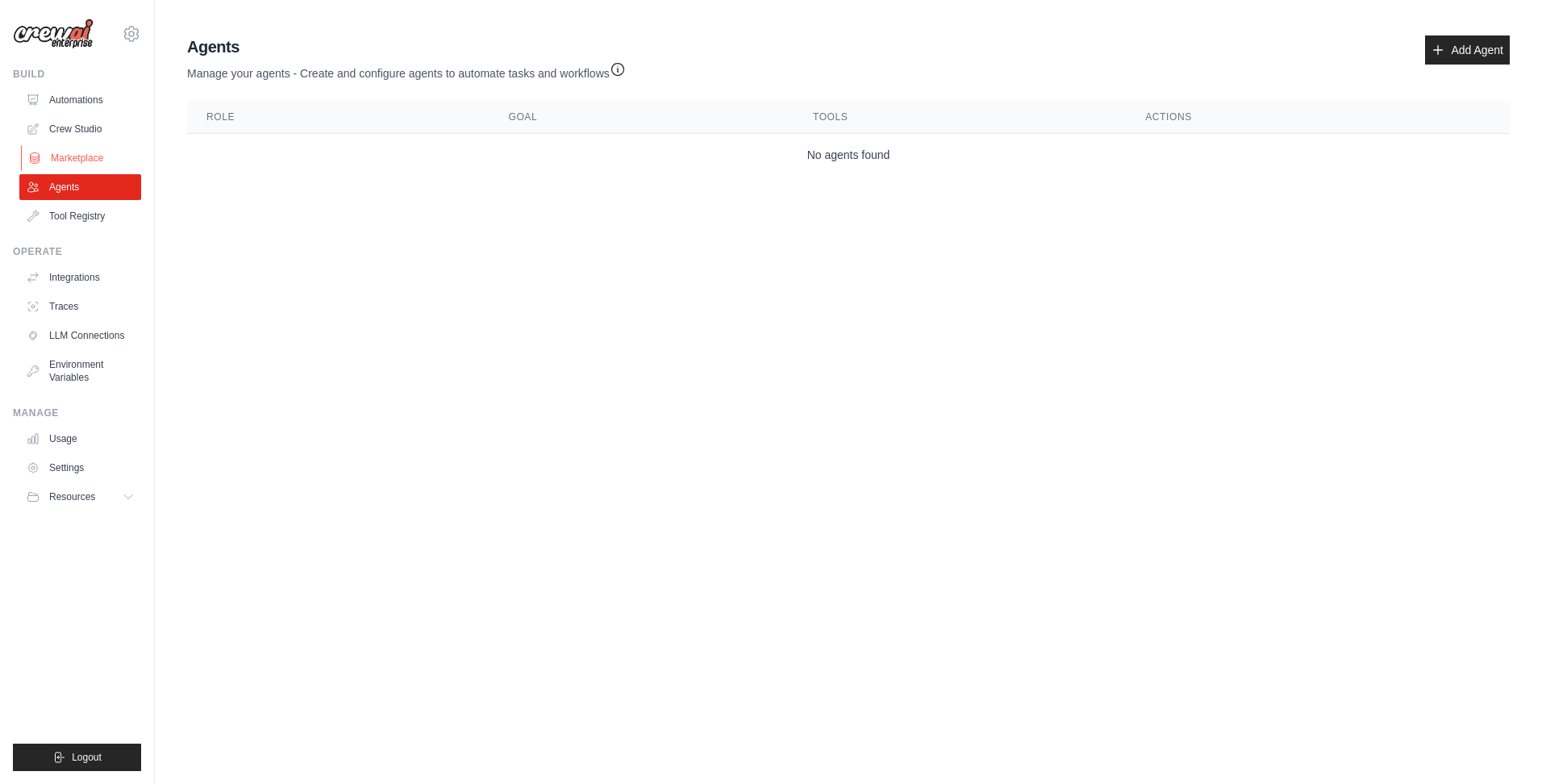
click at [109, 168] on link "Marketplace" at bounding box center [82, 157] width 122 height 26
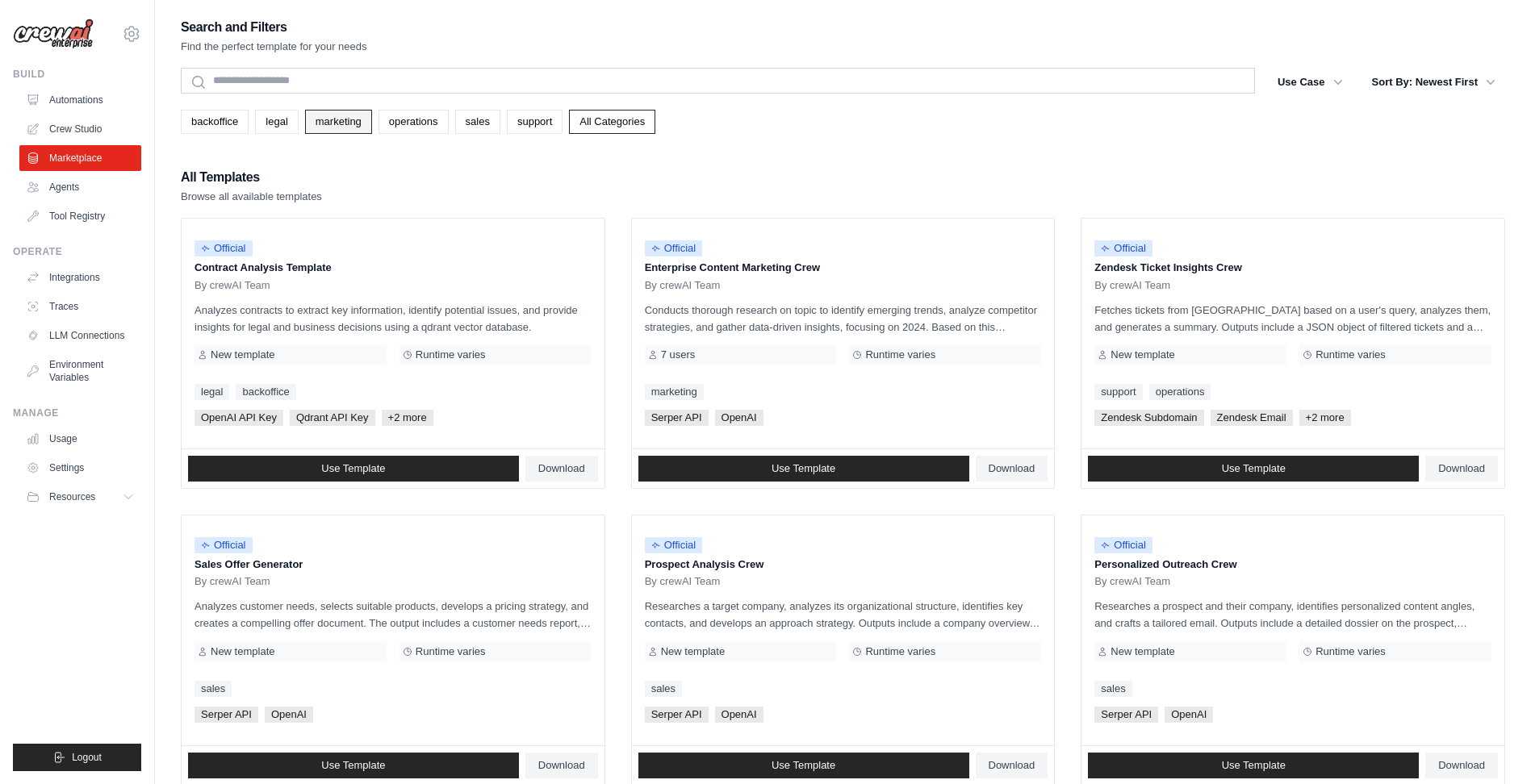
click at [350, 119] on link "marketing" at bounding box center [338, 121] width 67 height 24
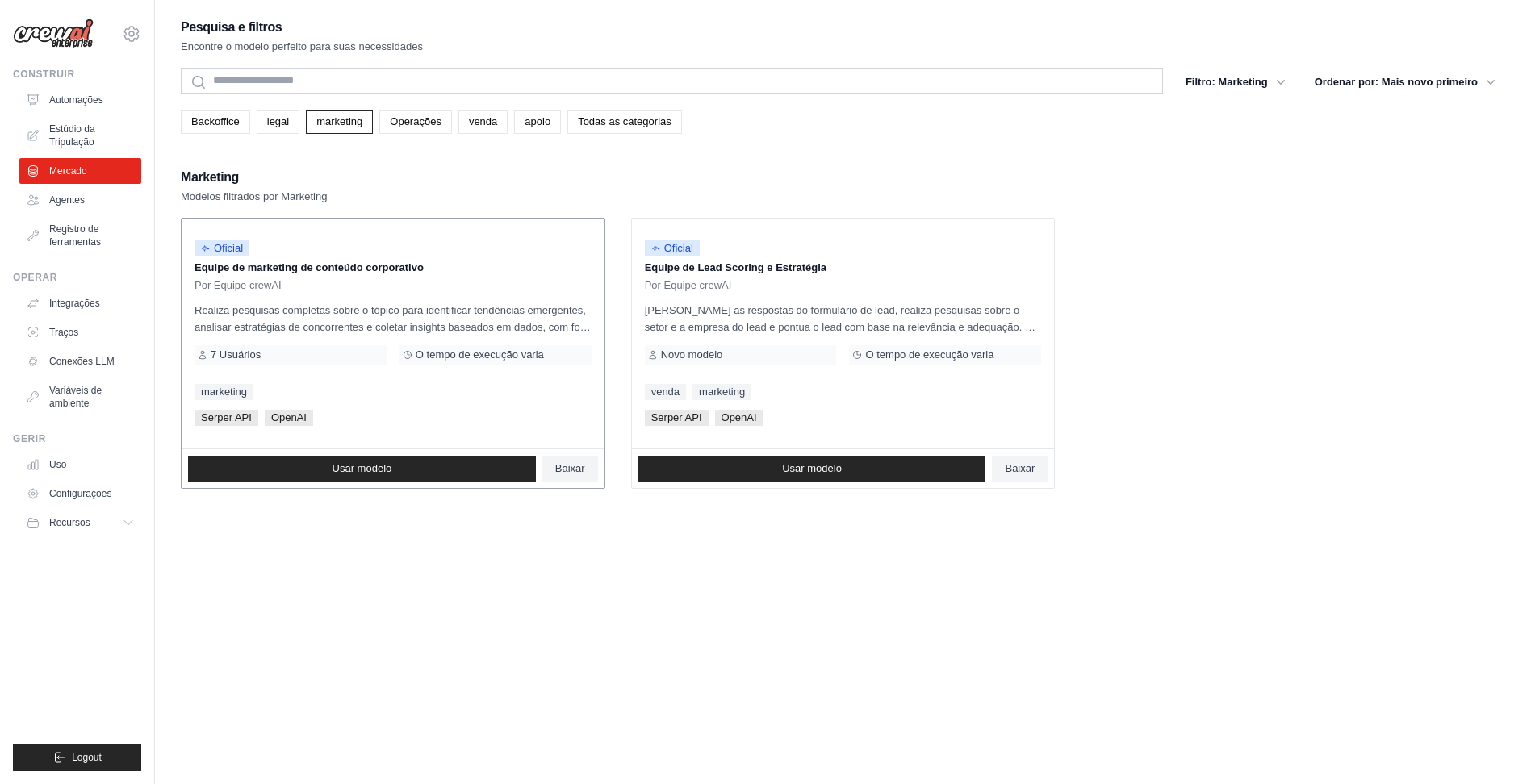
click at [229, 288] on span "Por Equipe crewAI" at bounding box center [238, 285] width 87 height 13
click at [229, 255] on span "Oficial" at bounding box center [222, 248] width 55 height 16
drag, startPoint x: 248, startPoint y: 306, endPoint x: 262, endPoint y: 351, distance: 47.1
click at [248, 309] on p "Realiza pesquisas completas sobre o tópico para identificar tendências emergent…" at bounding box center [392, 319] width 397 height 34
click at [405, 468] on link "Usar modelo" at bounding box center [362, 468] width 348 height 26
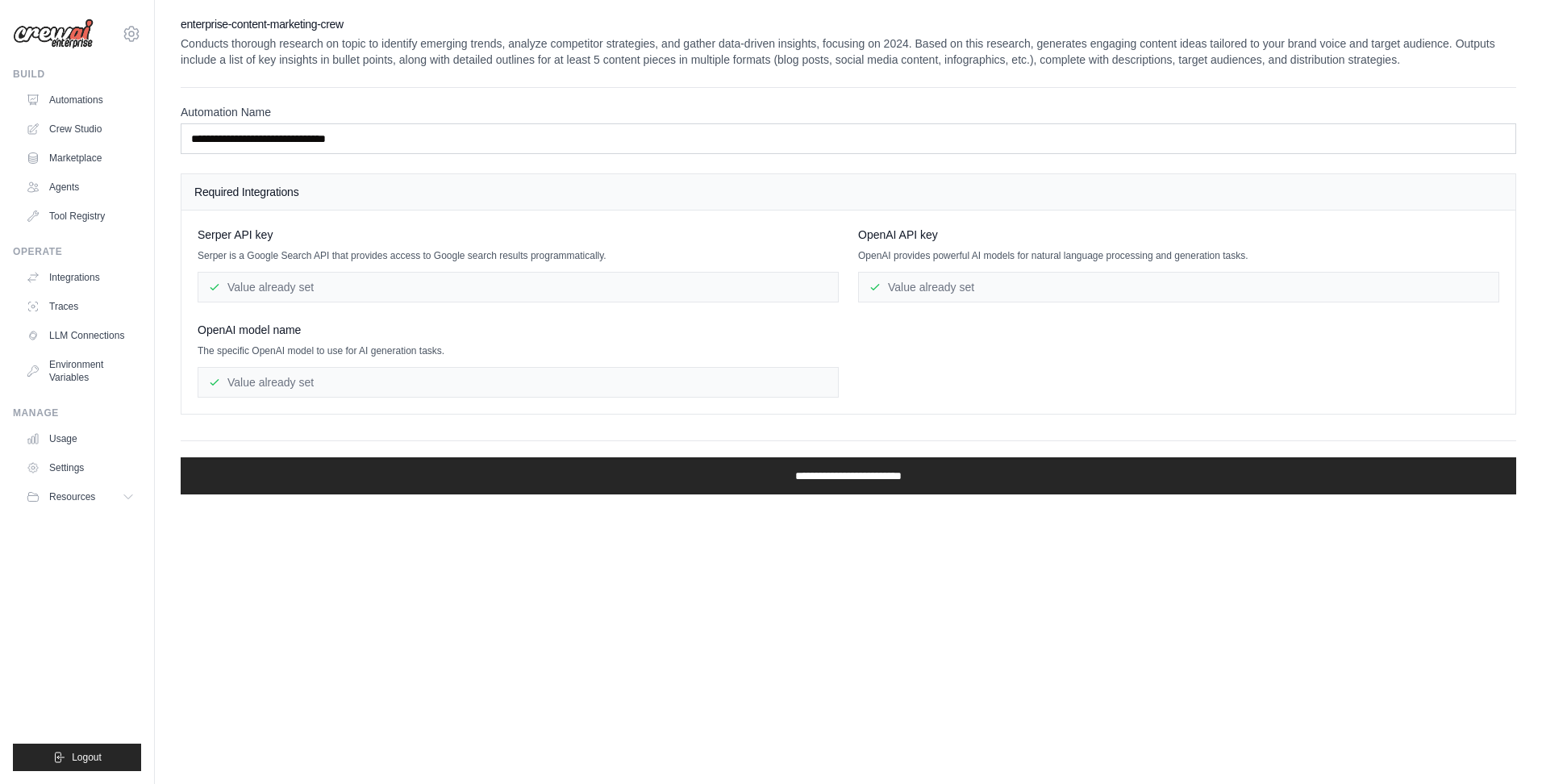
click at [927, 276] on div "Value already set" at bounding box center [1179, 287] width 641 height 31
click at [895, 290] on div "Value already set" at bounding box center [1179, 287] width 641 height 31
drag, startPoint x: 895, startPoint y: 290, endPoint x: 871, endPoint y: 244, distance: 51.9
click at [866, 247] on div "OpenAI API key OpenAI provides powerful AI models for natural language processi…" at bounding box center [1179, 265] width 641 height 76
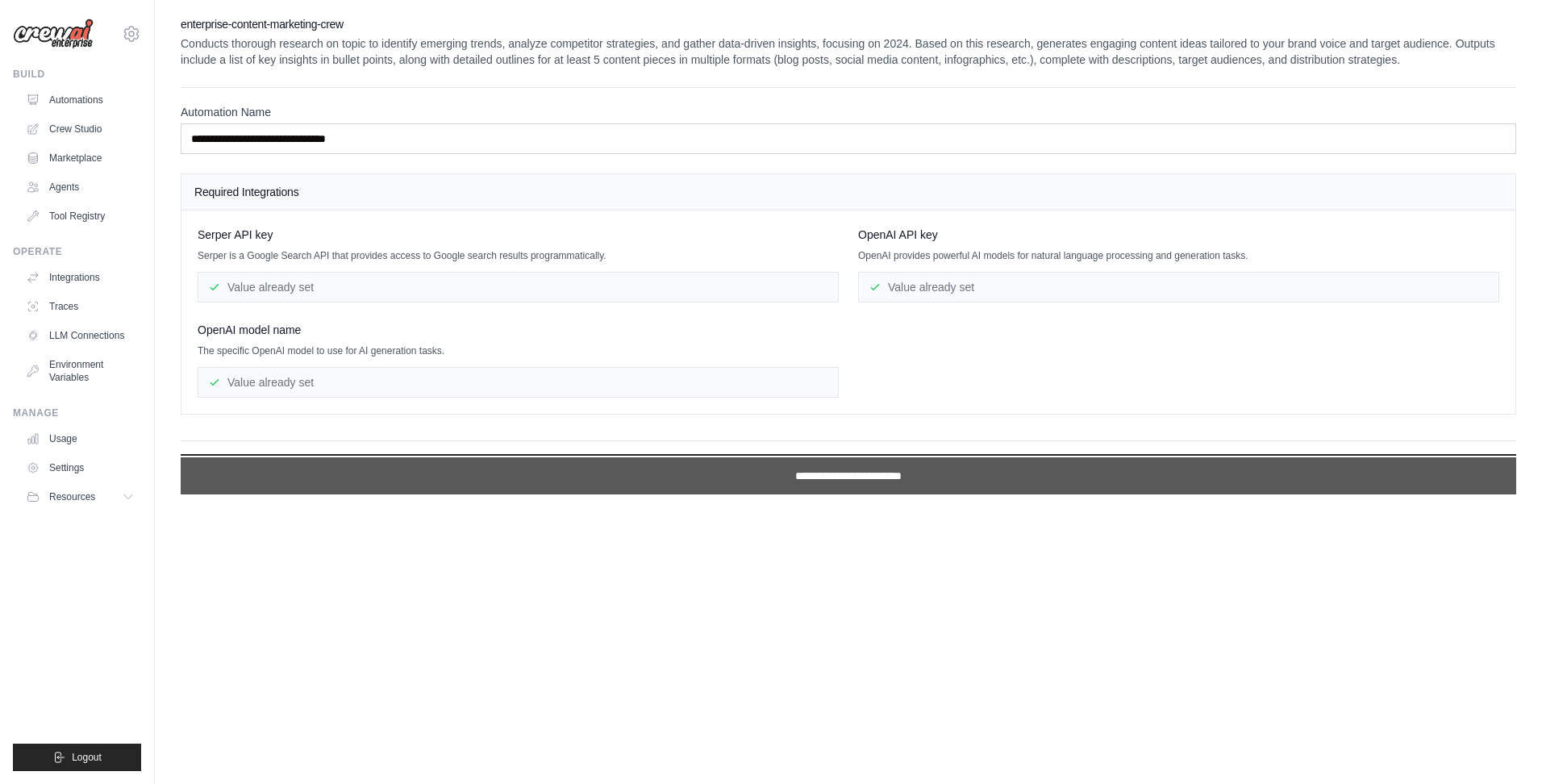
click at [566, 470] on input "**********" at bounding box center [849, 476] width 1336 height 37
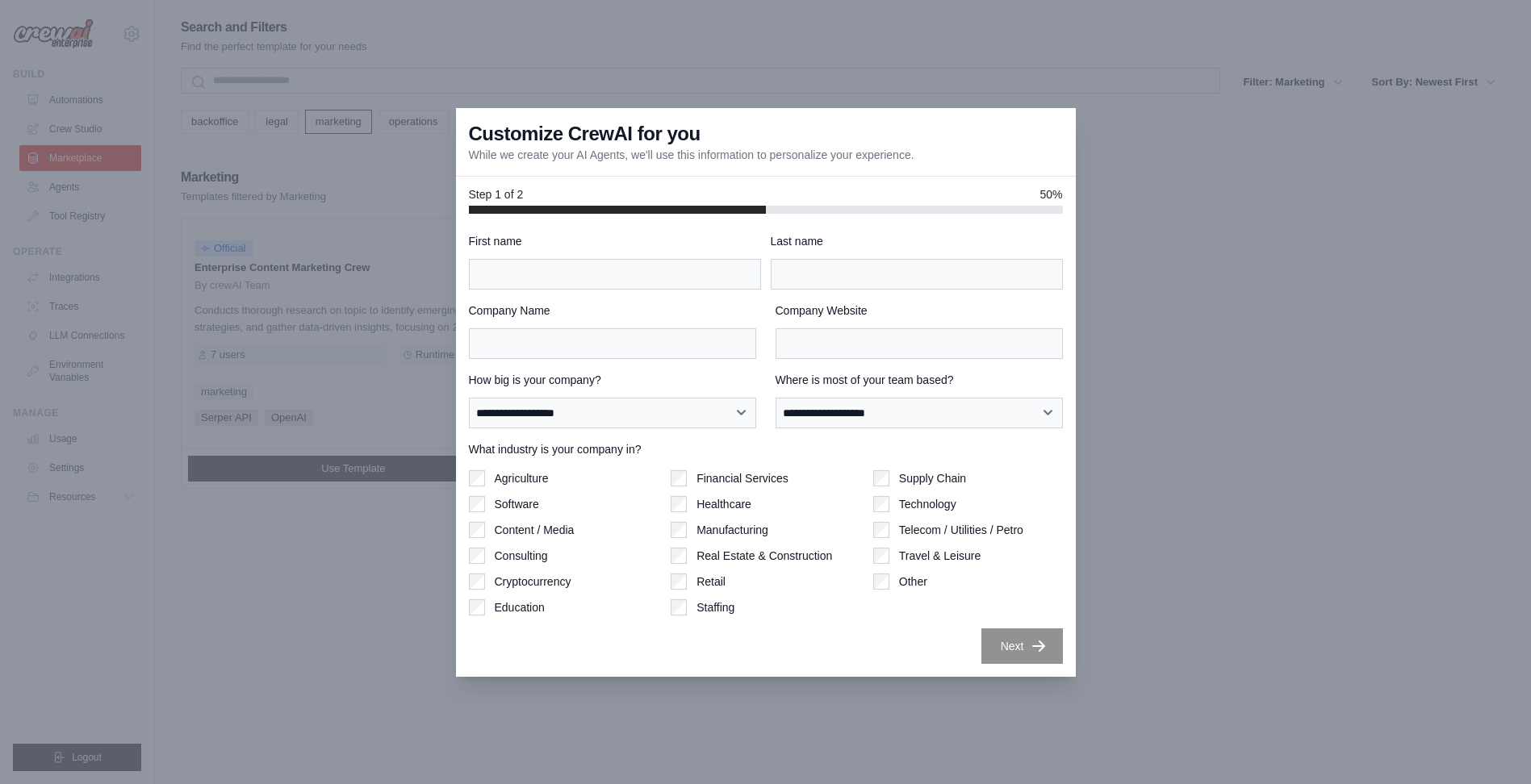
click at [353, 194] on div at bounding box center [765, 392] width 1531 height 784
drag, startPoint x: 1146, startPoint y: 139, endPoint x: 1046, endPoint y: 284, distance: 176.1
click at [1146, 143] on div at bounding box center [765, 392] width 1531 height 784
click at [501, 128] on h3 "Customize CrewAI for you" at bounding box center [585, 133] width 231 height 26
click at [413, 174] on div at bounding box center [765, 392] width 1531 height 784
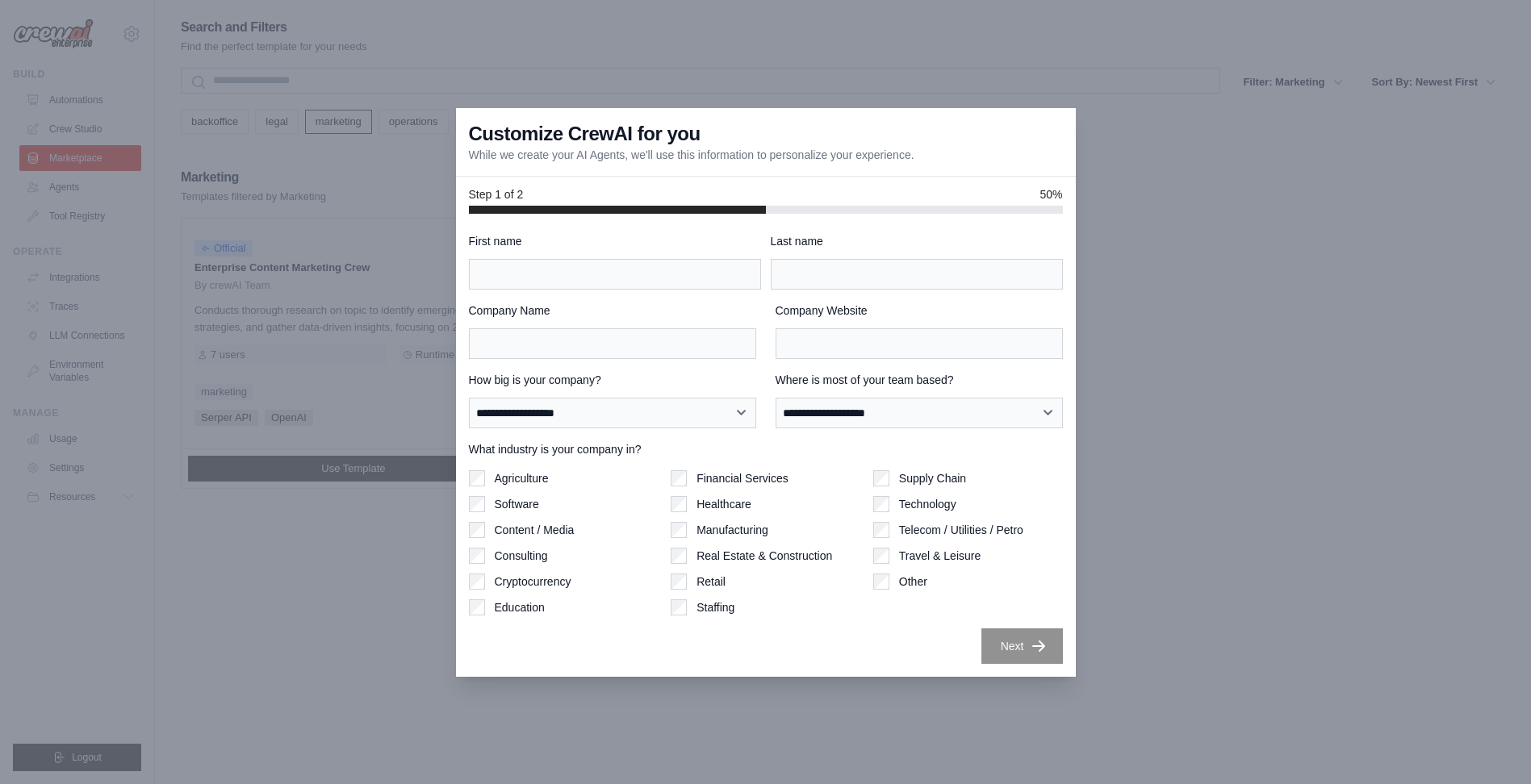
click at [406, 207] on div at bounding box center [765, 392] width 1531 height 784
click at [42, 176] on div at bounding box center [765, 392] width 1531 height 784
